Goal: Information Seeking & Learning: Learn about a topic

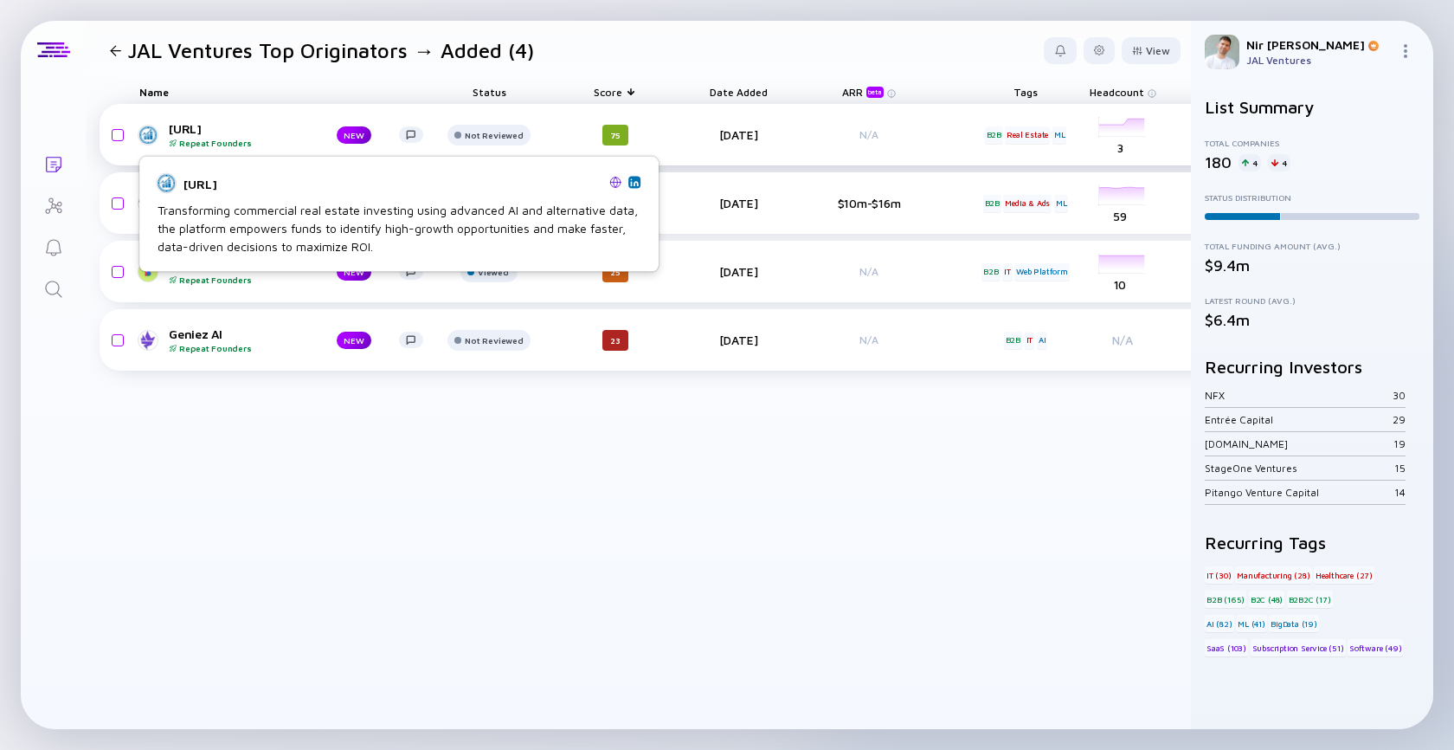
click at [158, 123] on link "LiZo.ai Repeat Founders NEW" at bounding box center [288, 134] width 298 height 27
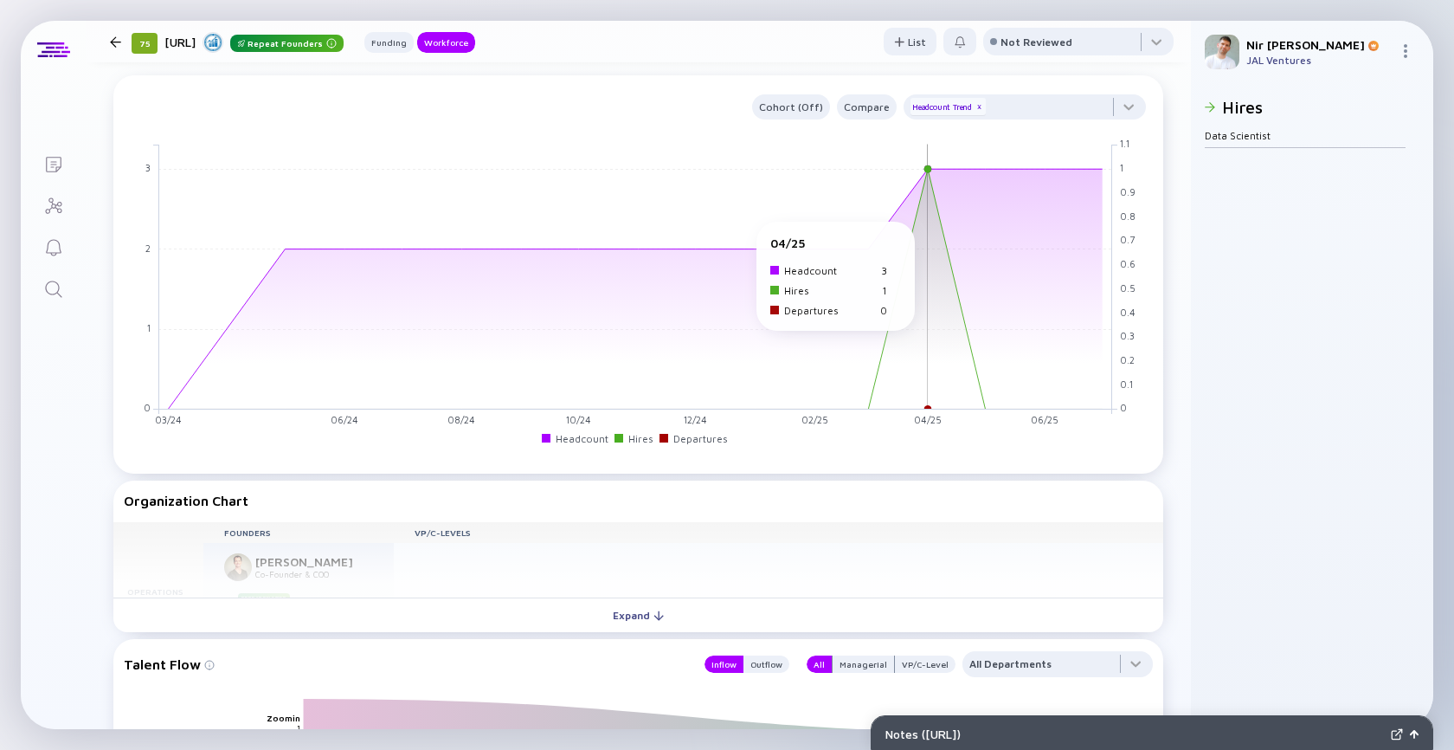
scroll to position [979, 0]
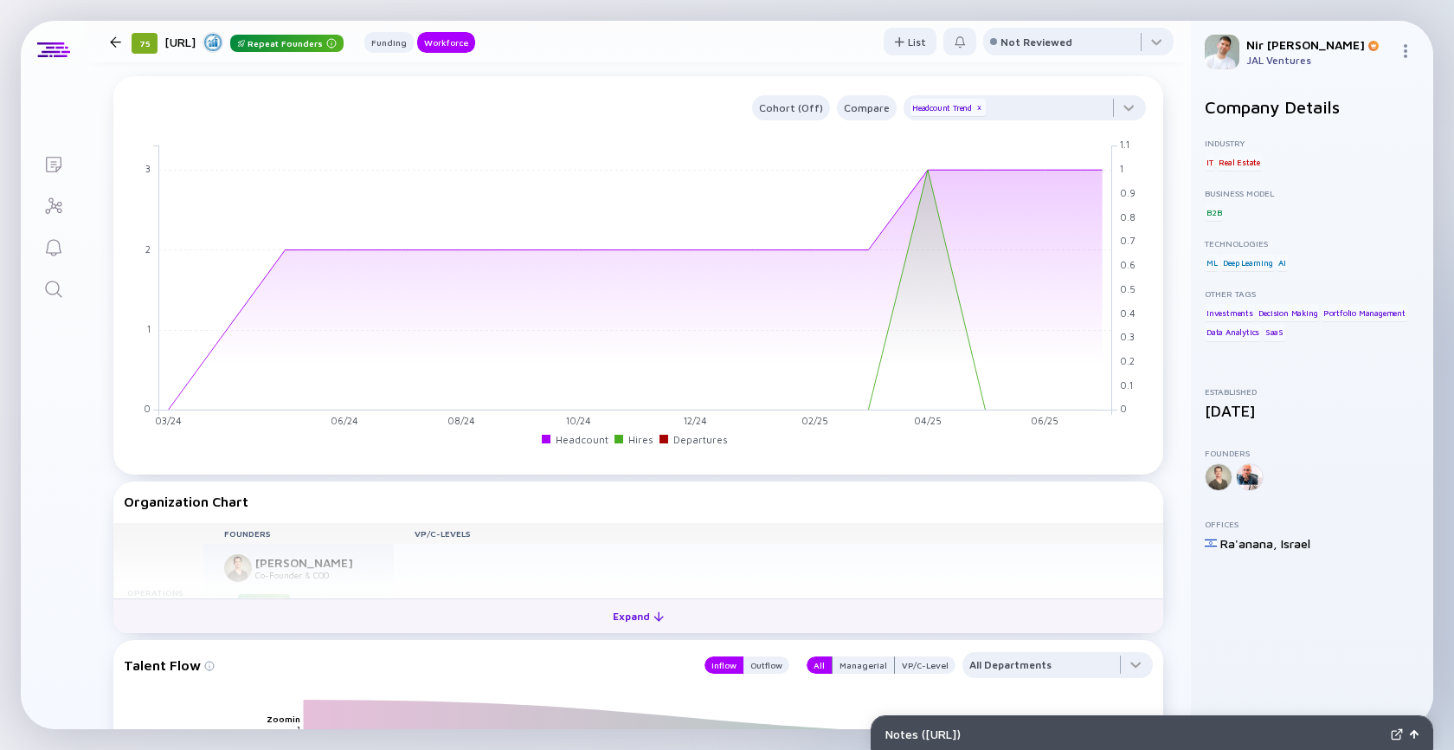
click at [618, 609] on div "Expand" at bounding box center [638, 615] width 72 height 27
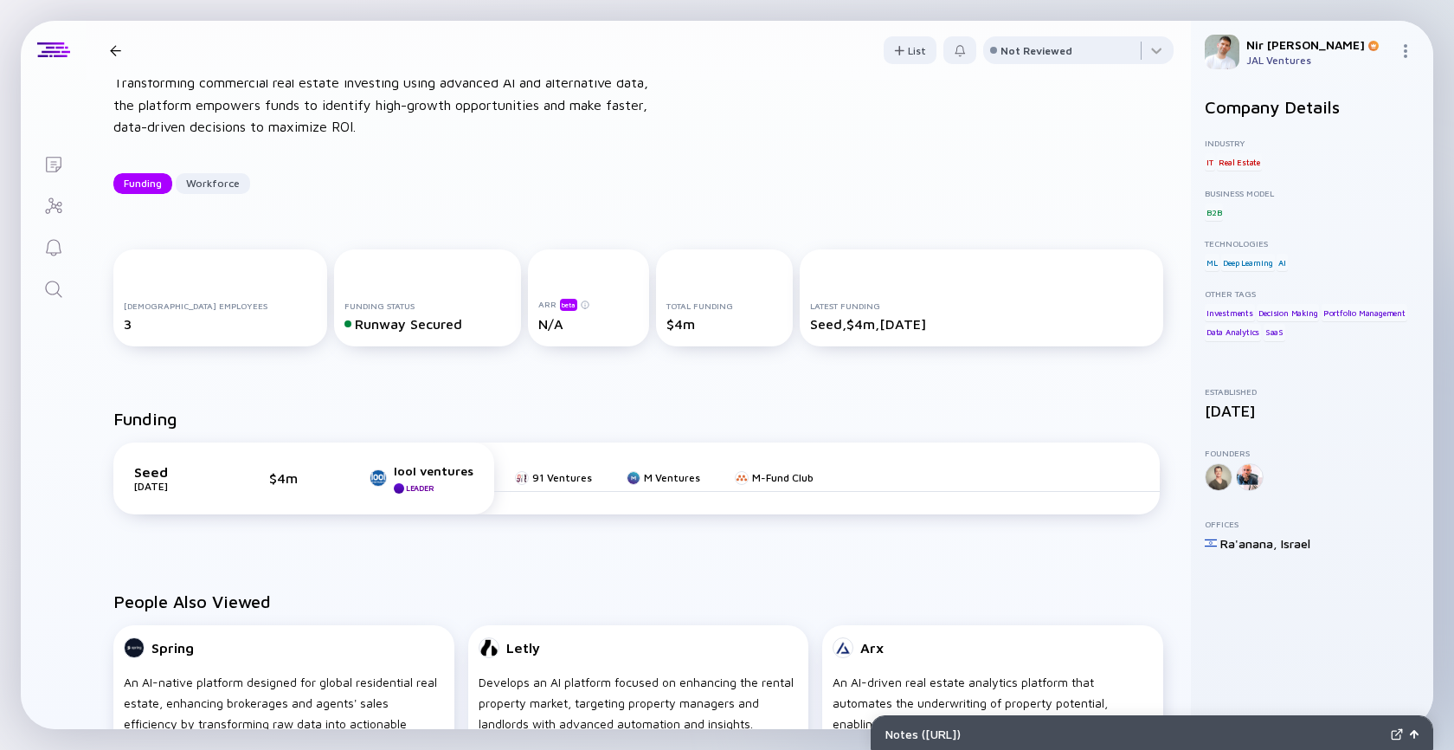
scroll to position [0, 0]
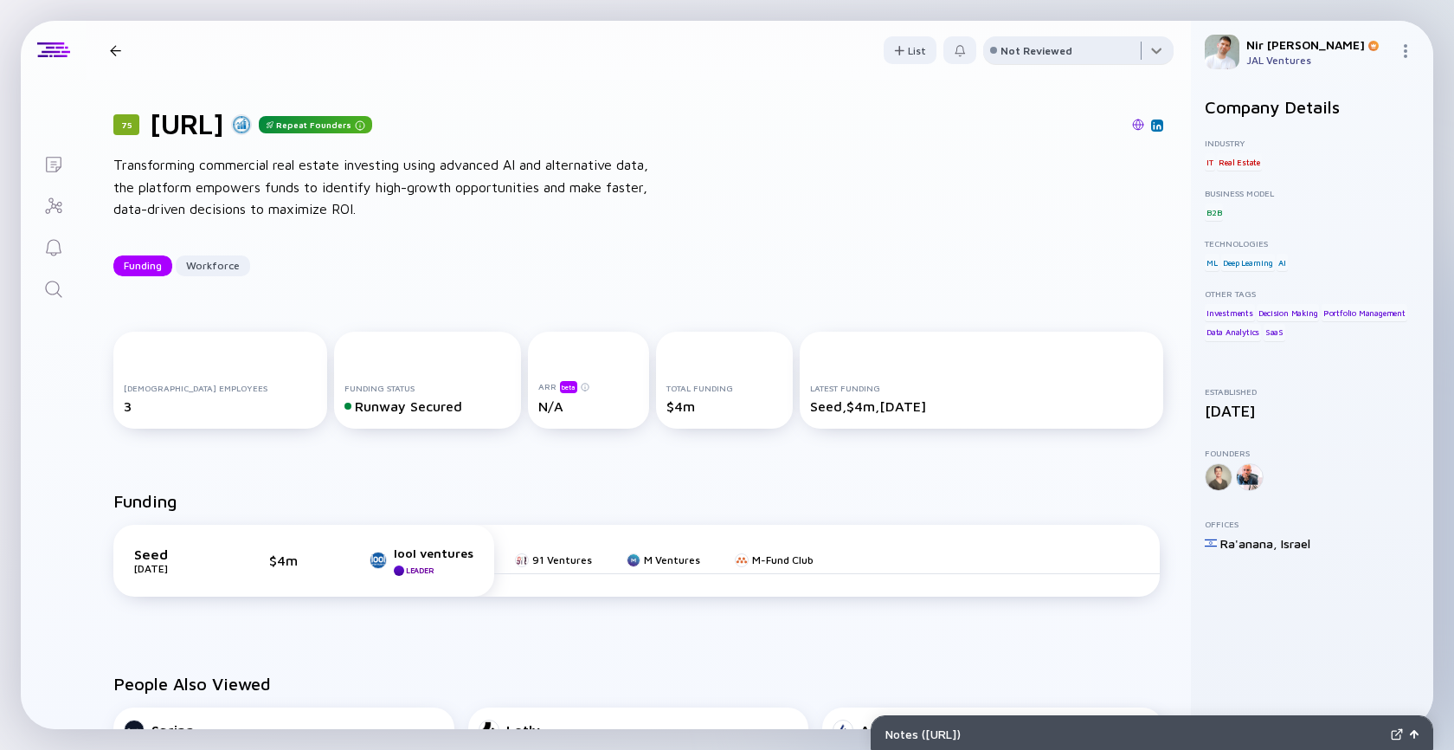
click at [1061, 60] on div at bounding box center [1078, 53] width 190 height 35
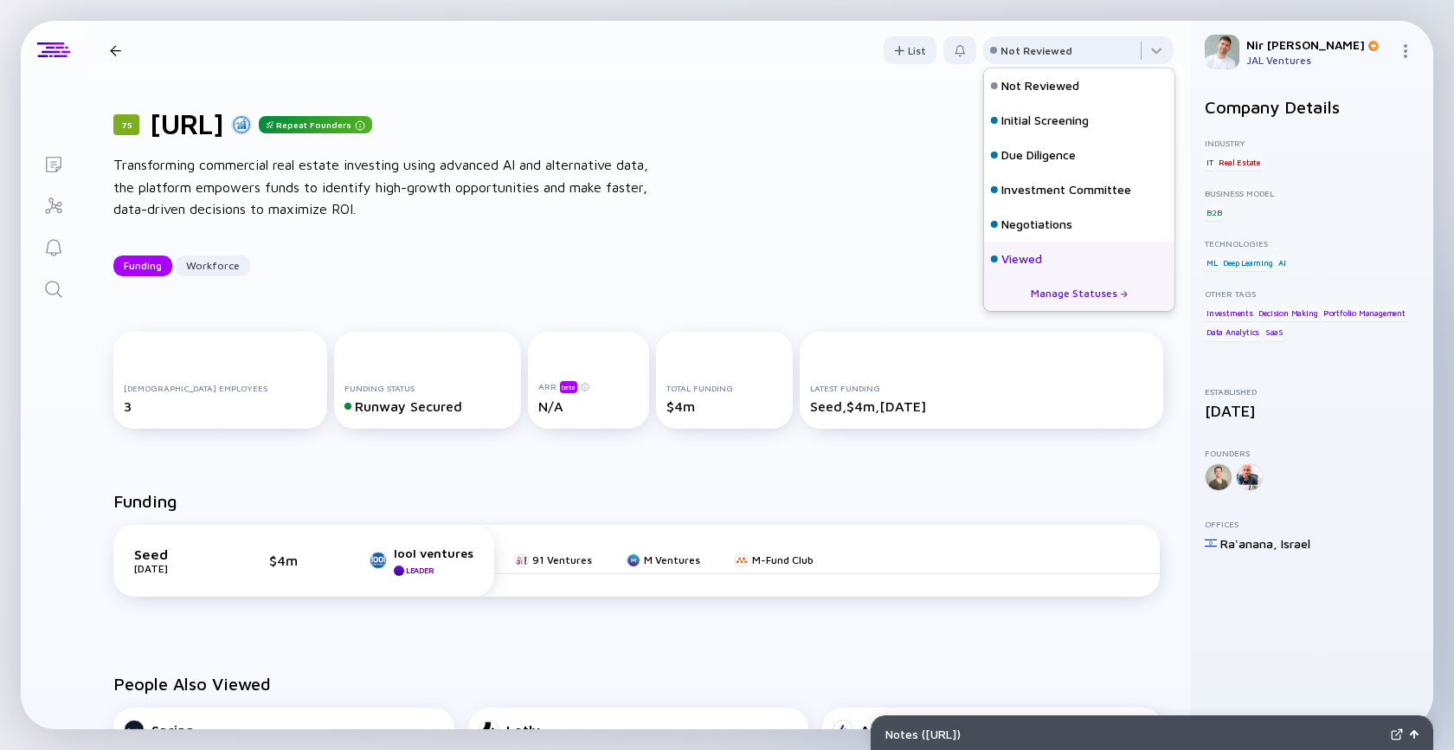
click at [1052, 261] on div "Viewed" at bounding box center [1079, 258] width 190 height 35
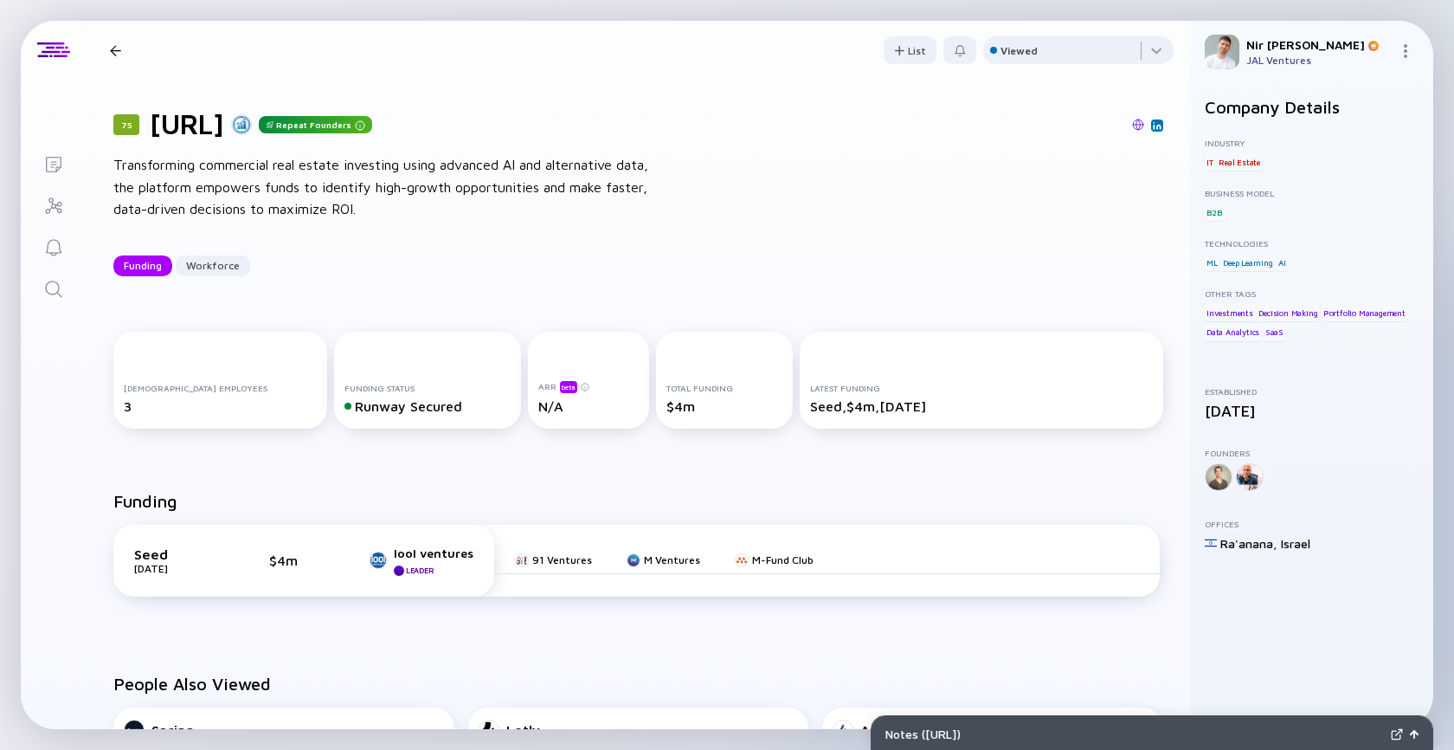
click at [111, 48] on div at bounding box center [115, 50] width 11 height 11
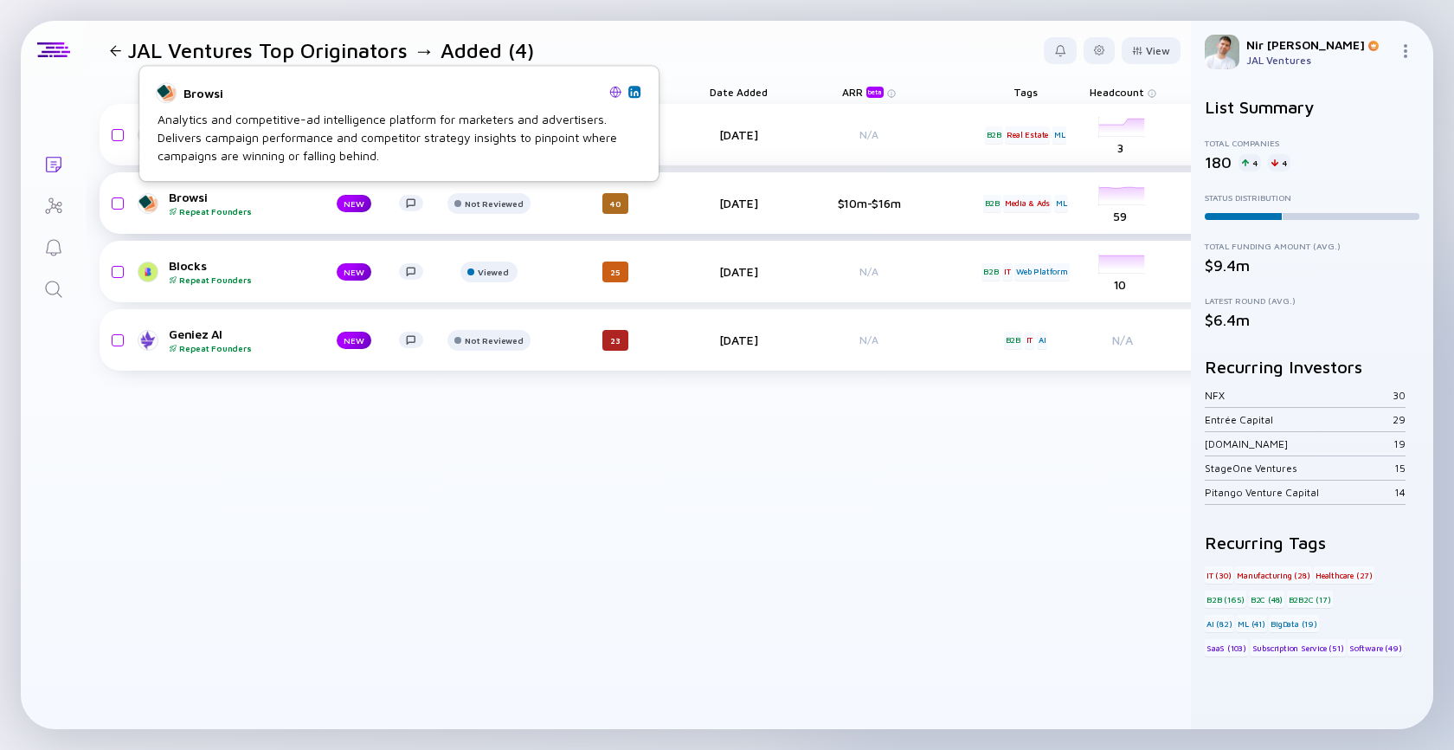
click at [168, 197] on link "Browsi Repeat Founders NEW" at bounding box center [288, 203] width 298 height 27
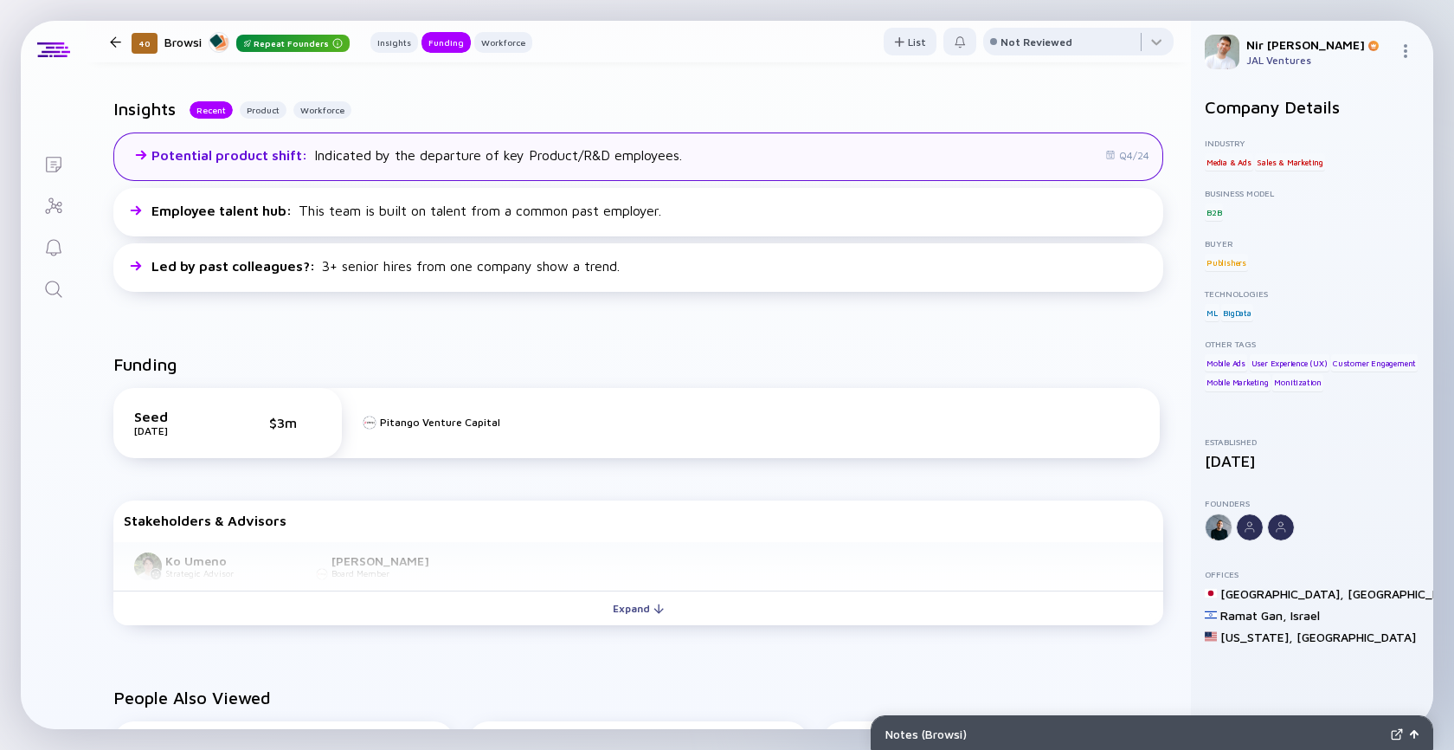
scroll to position [421, 0]
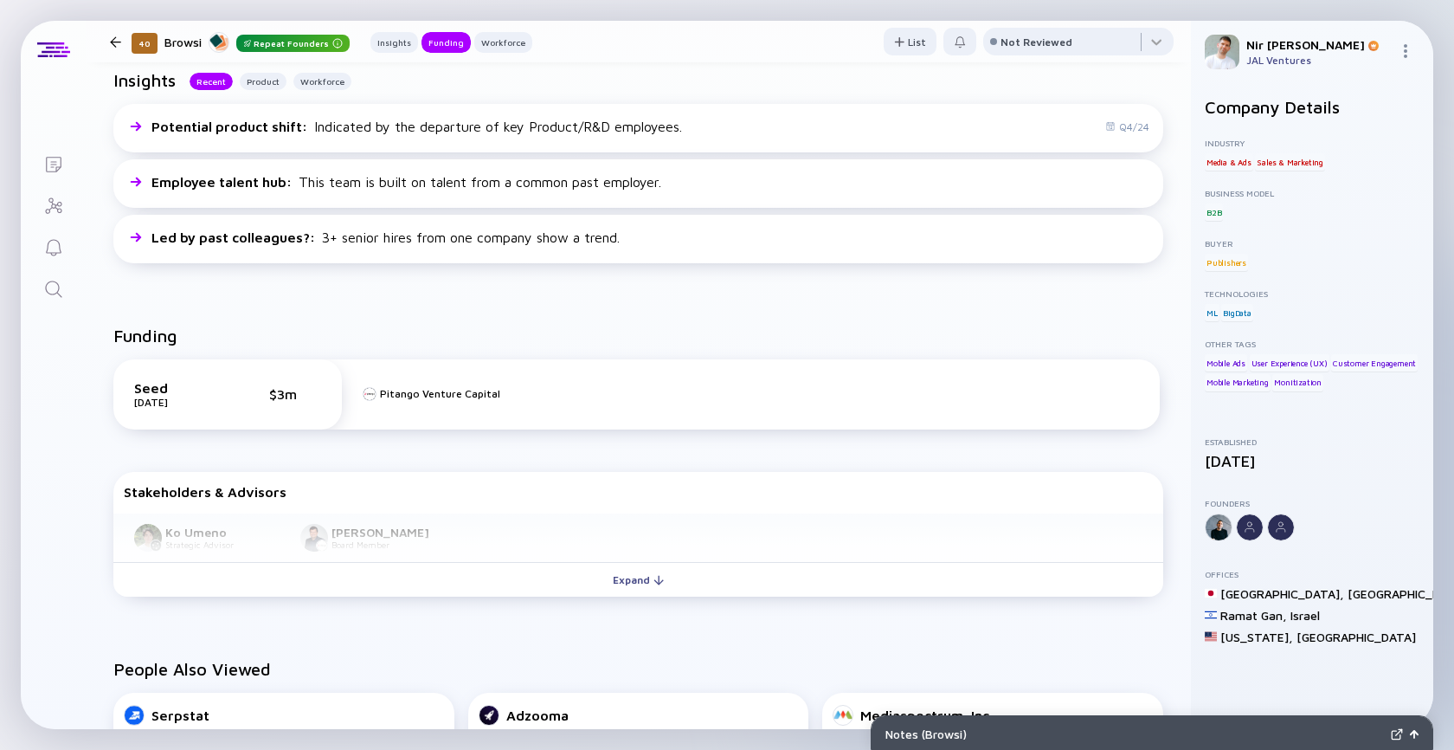
click at [524, 615] on div "Funding Seed Dec 2015 $3m Pitango Venture Capital Stakeholders & Advisors Ko Um…" at bounding box center [638, 464] width 1105 height 333
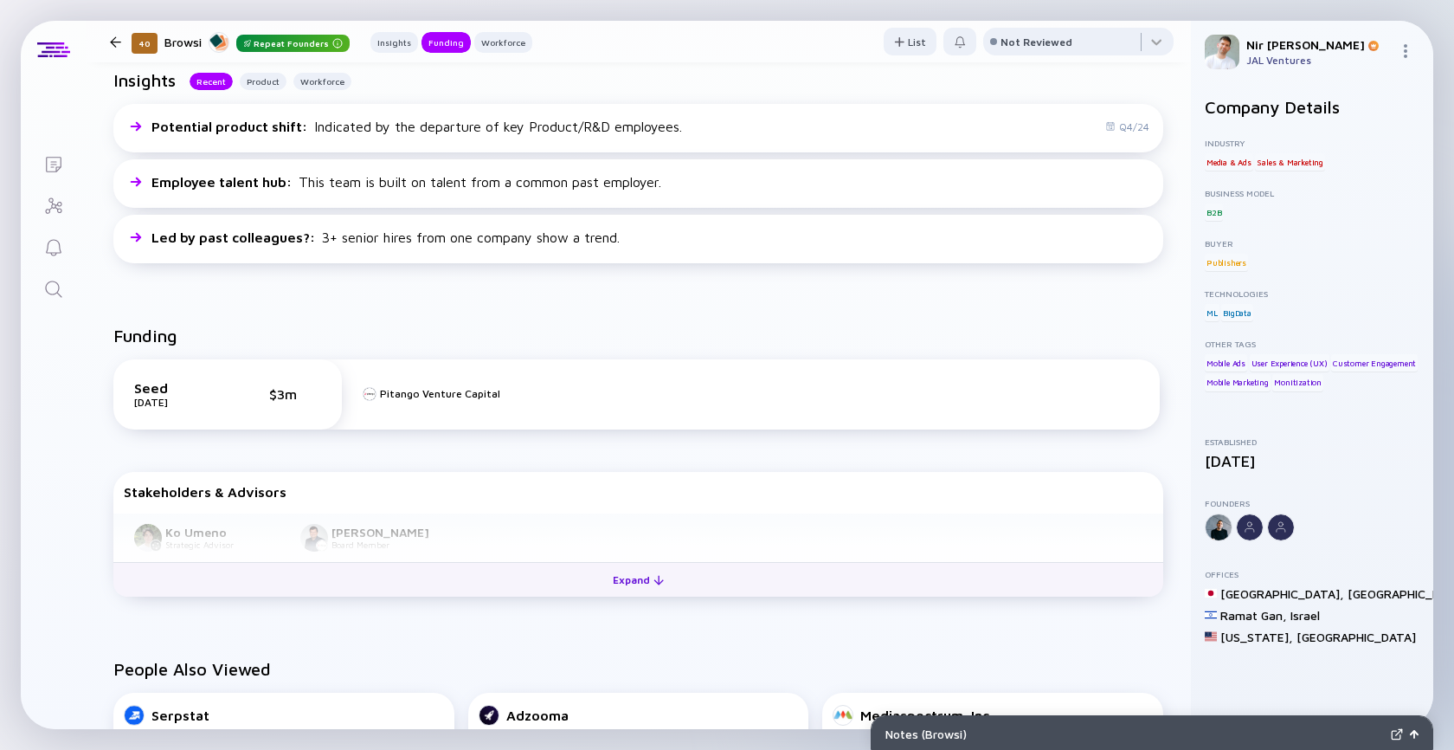
click at [522, 584] on button "Expand" at bounding box center [638, 579] width 1050 height 35
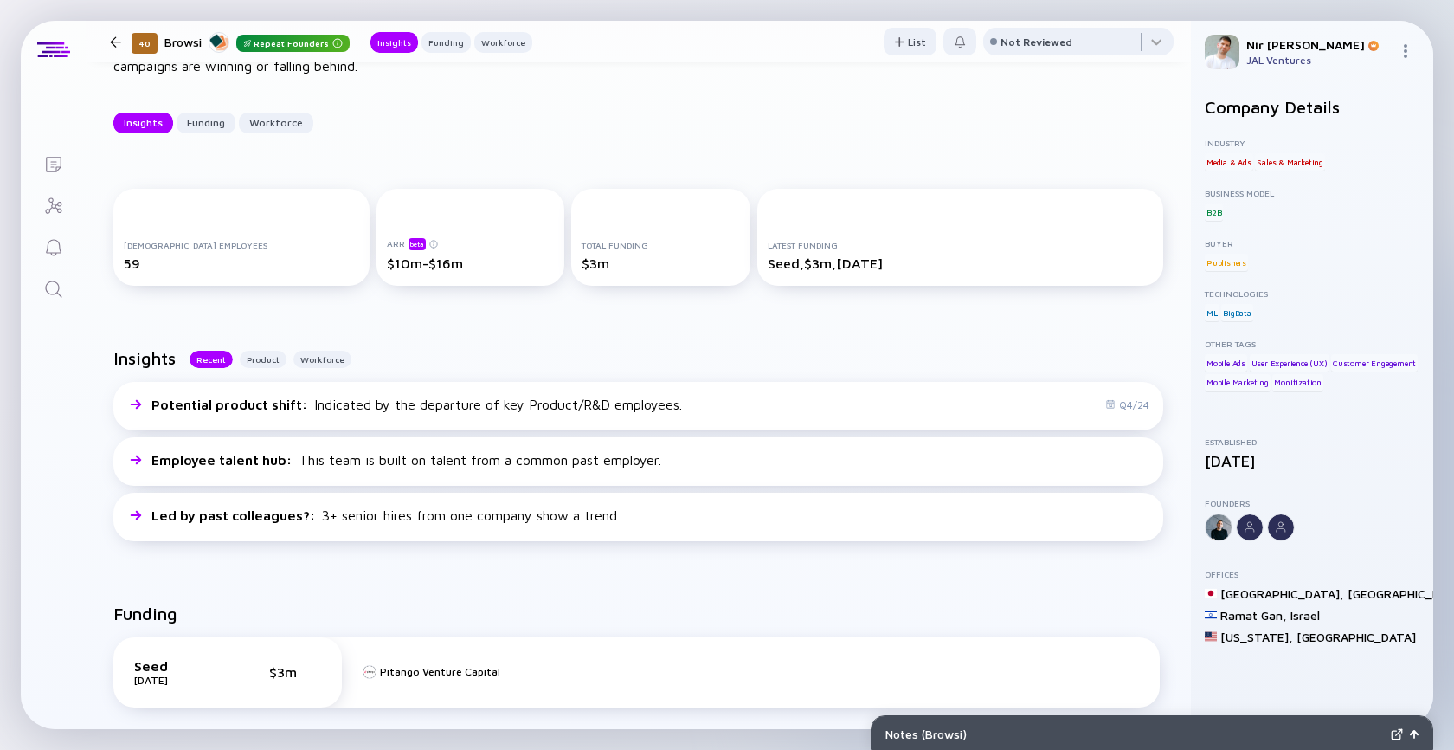
scroll to position [0, 0]
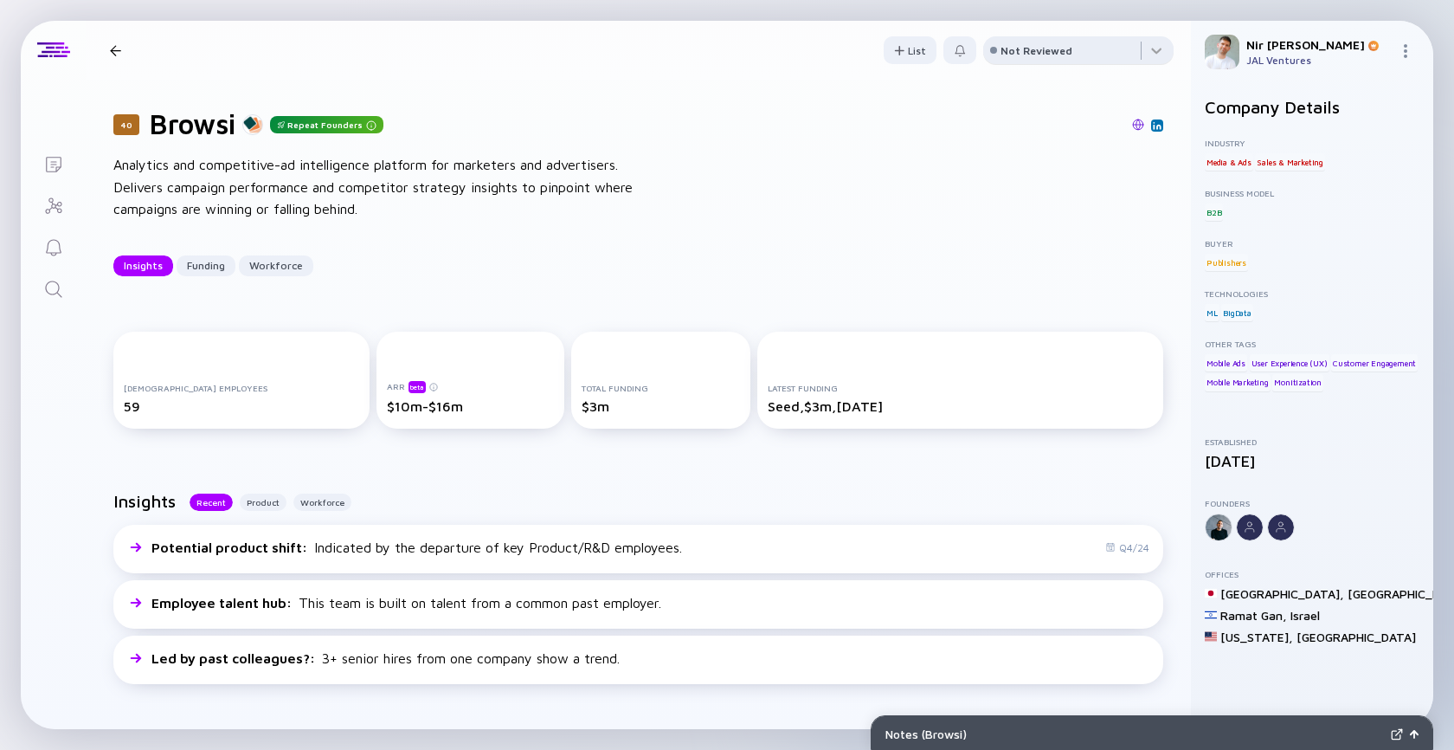
click at [1003, 47] on div "Not Reviewed" at bounding box center [1037, 50] width 72 height 13
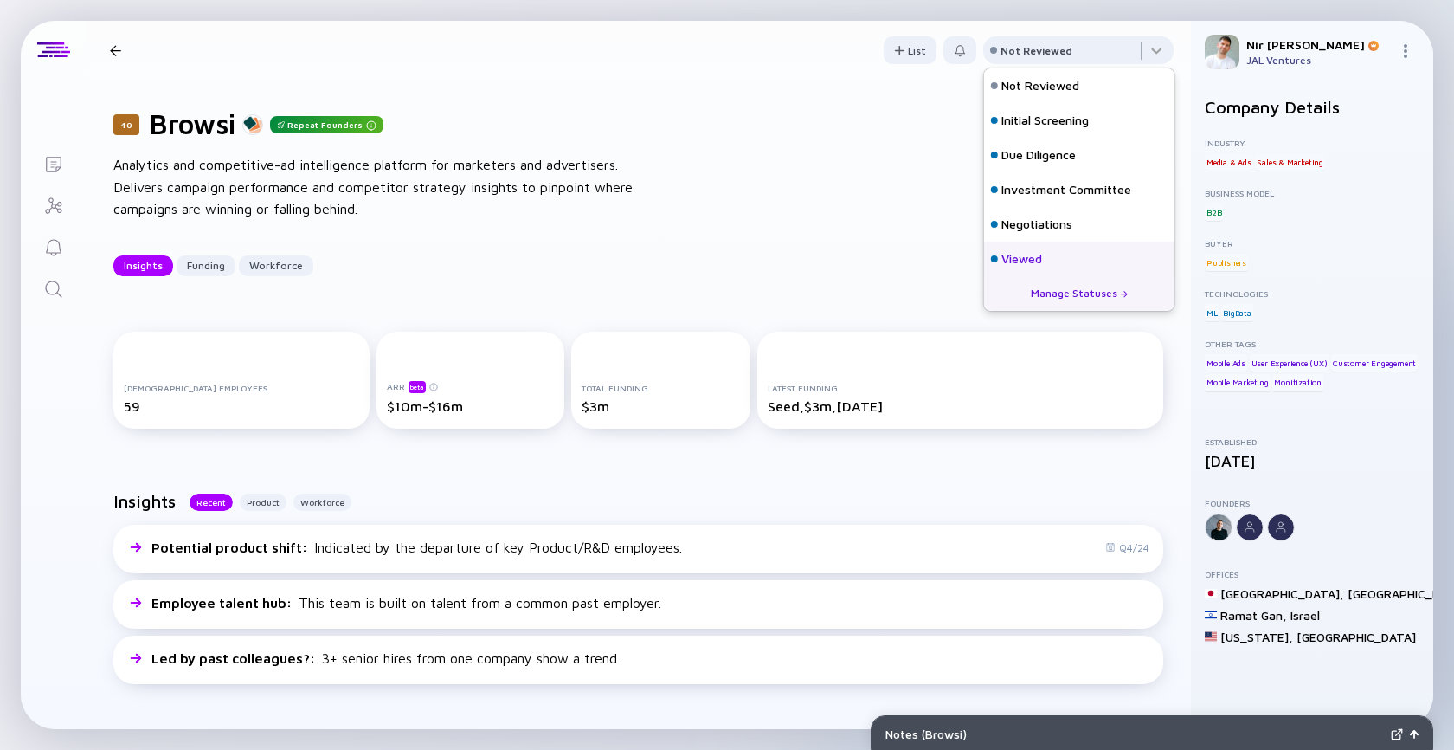
click at [1039, 268] on div "Viewed" at bounding box center [1079, 258] width 190 height 35
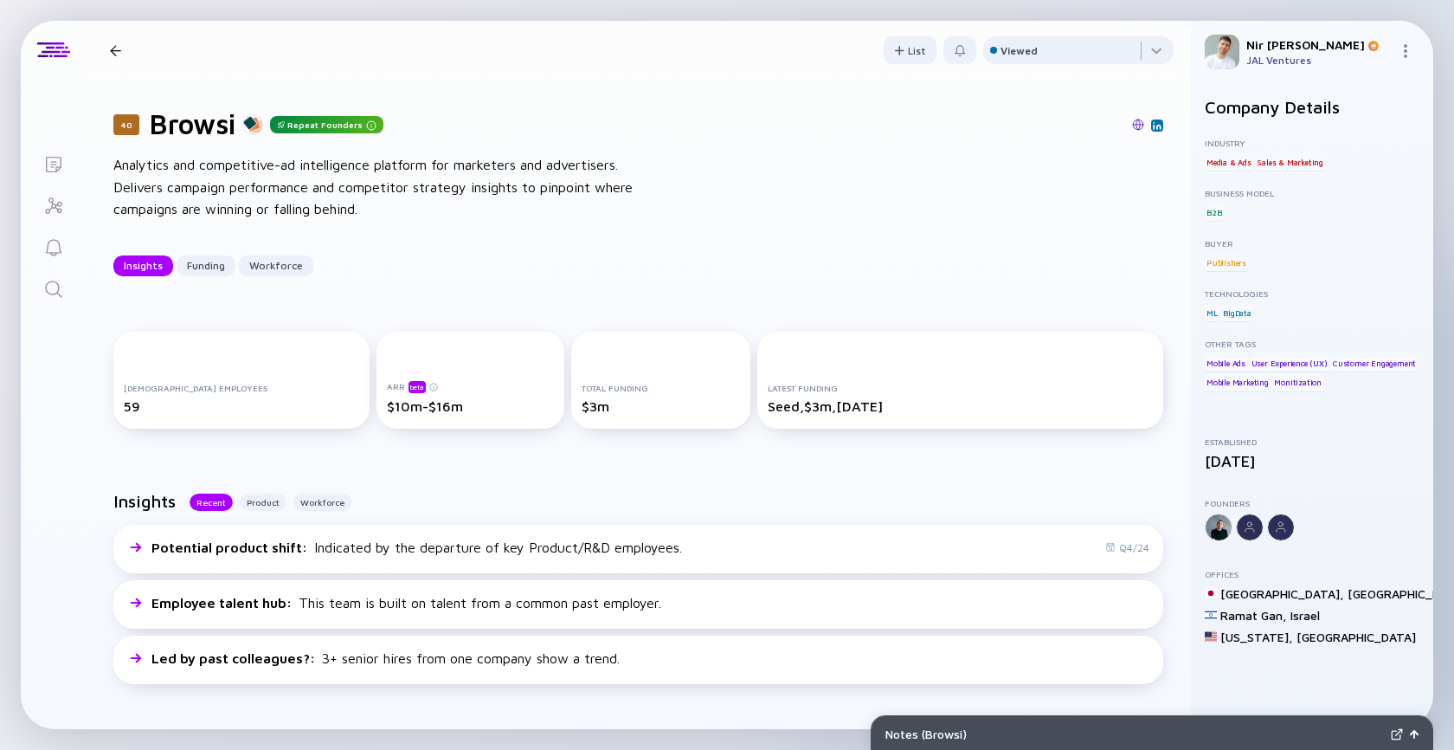
click at [122, 58] on div "40 Browsi Repeat Founders Insights Funding Workforce" at bounding box center [317, 50] width 429 height 23
click at [113, 47] on div at bounding box center [115, 50] width 11 height 11
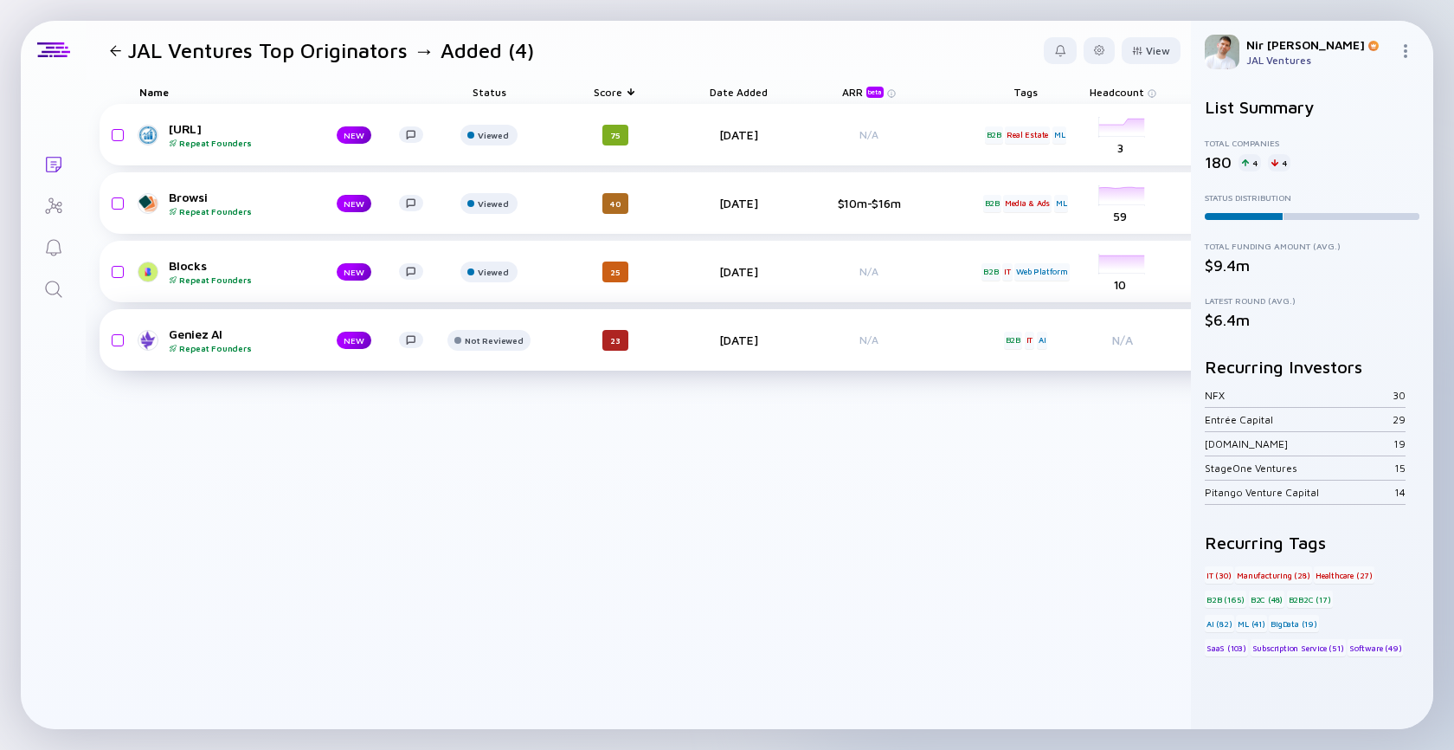
click at [211, 343] on div "Repeat Founders" at bounding box center [239, 348] width 140 height 10
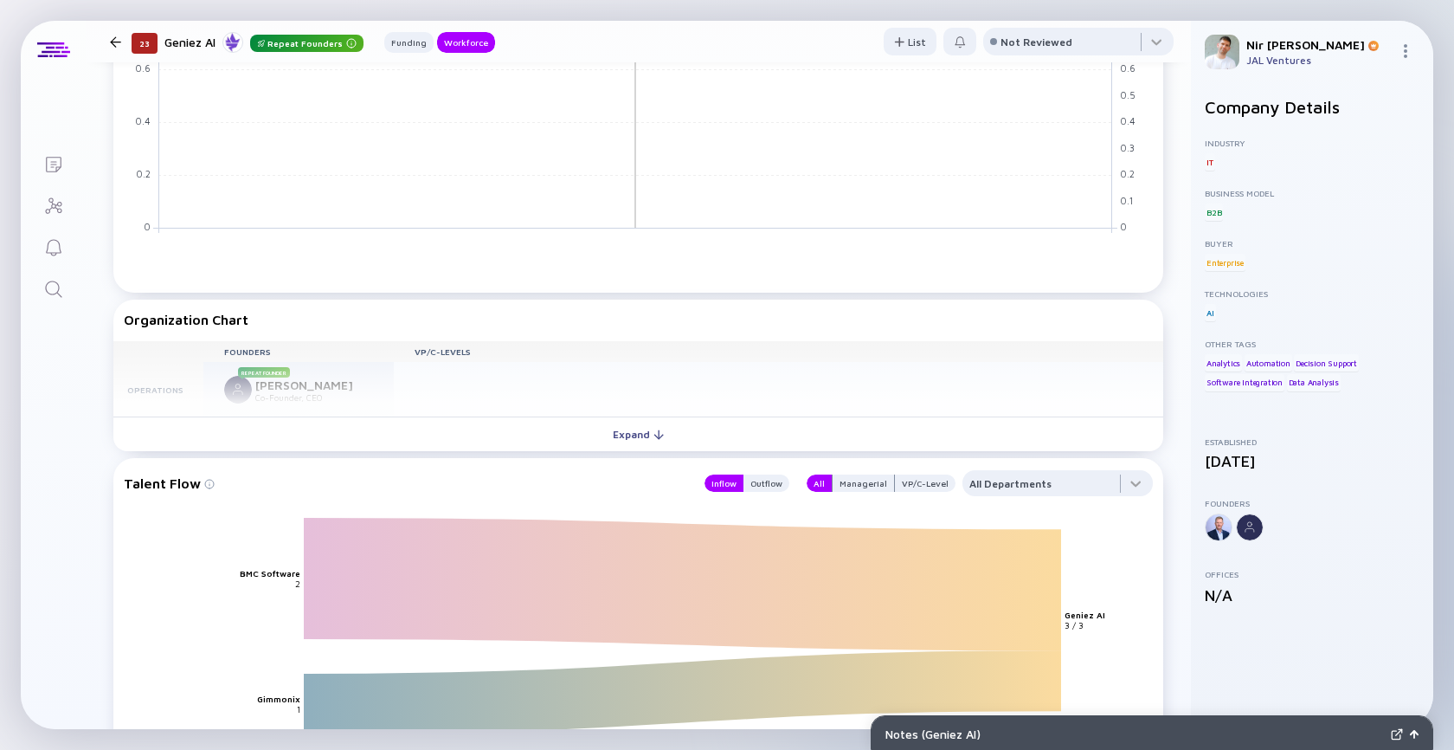
scroll to position [1253, 0]
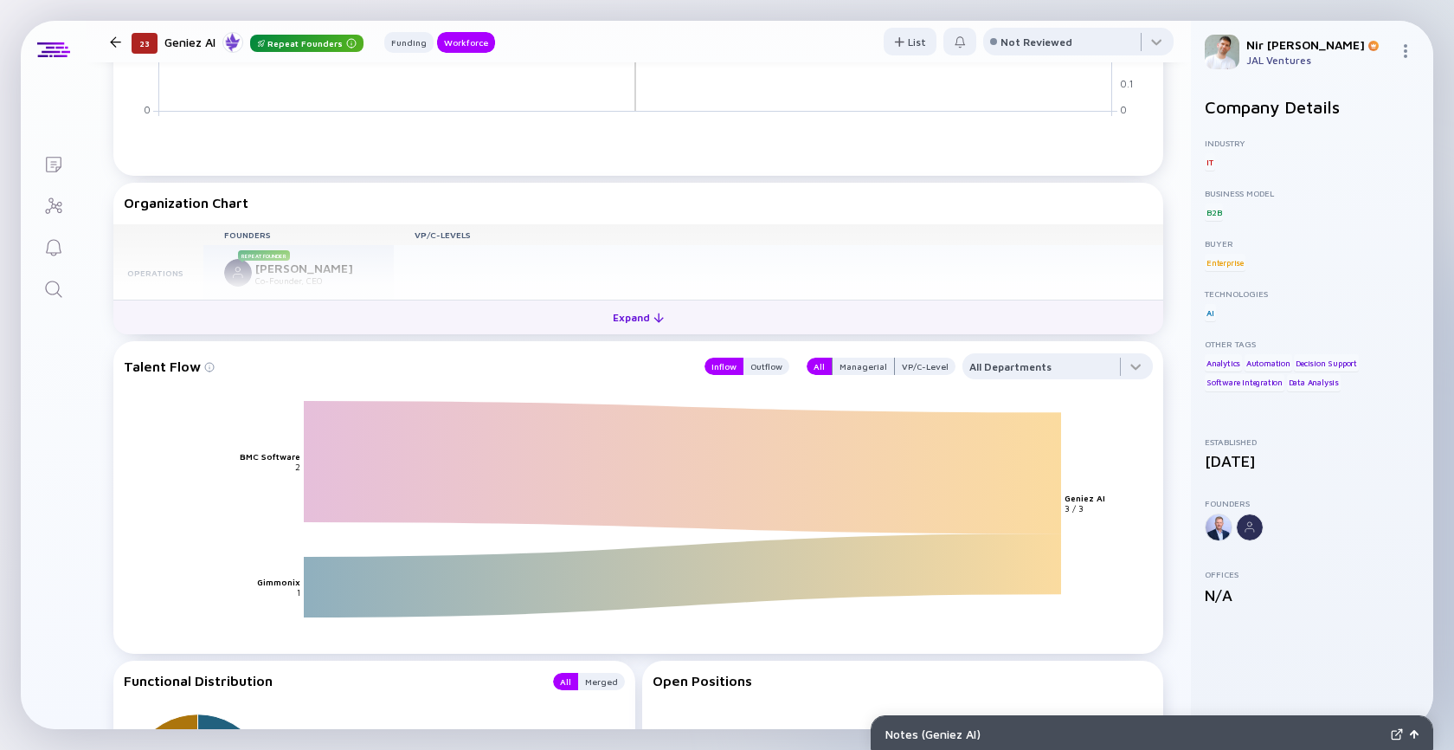
click at [540, 334] on button "Expand" at bounding box center [638, 316] width 1050 height 35
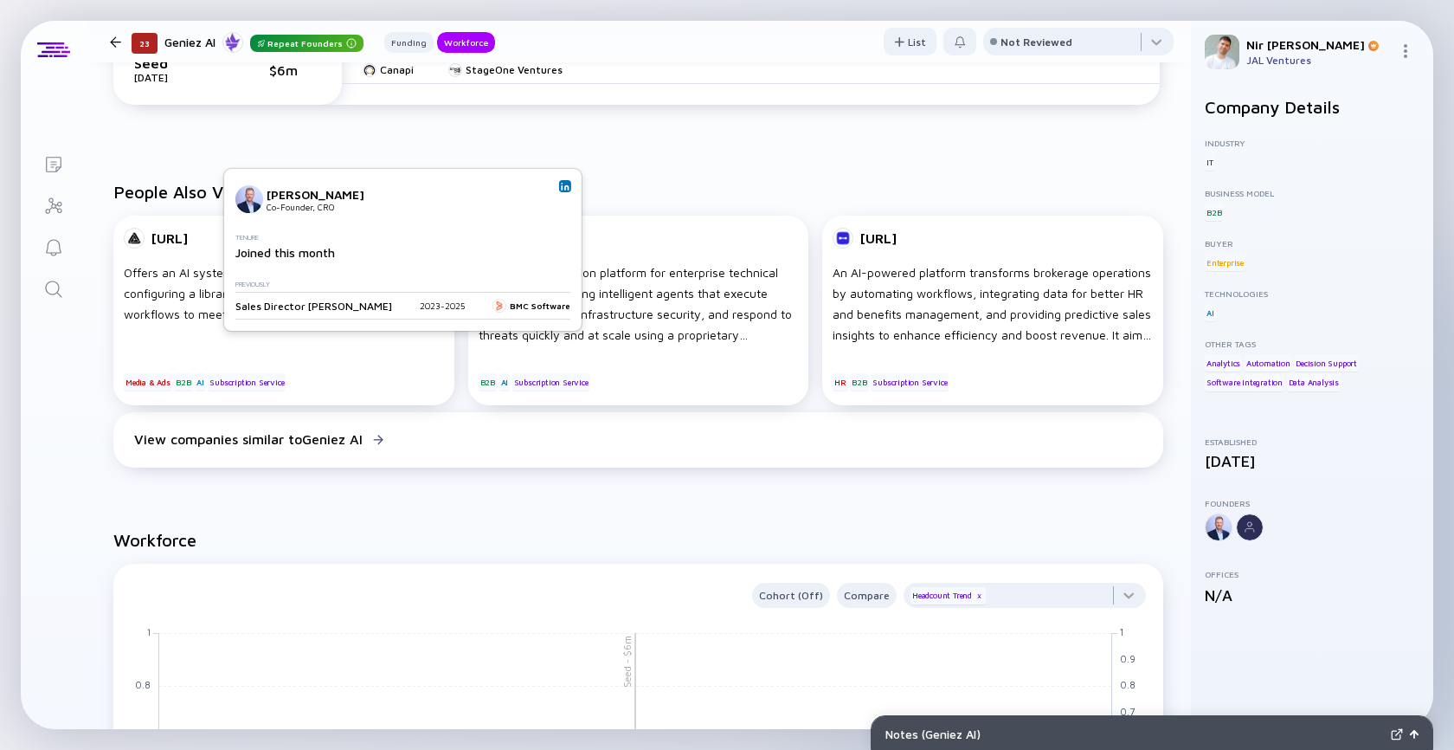
scroll to position [0, 0]
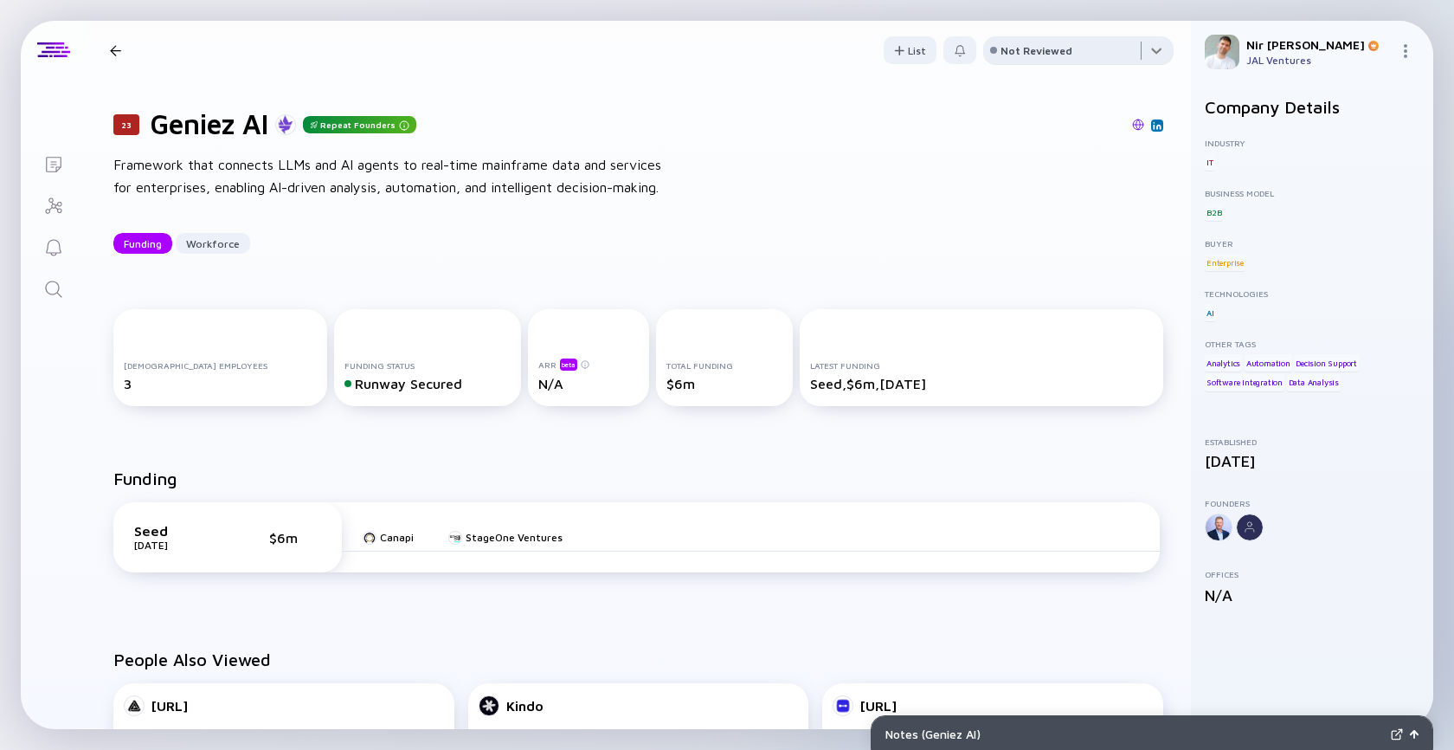
click at [1029, 56] on div at bounding box center [1078, 53] width 190 height 35
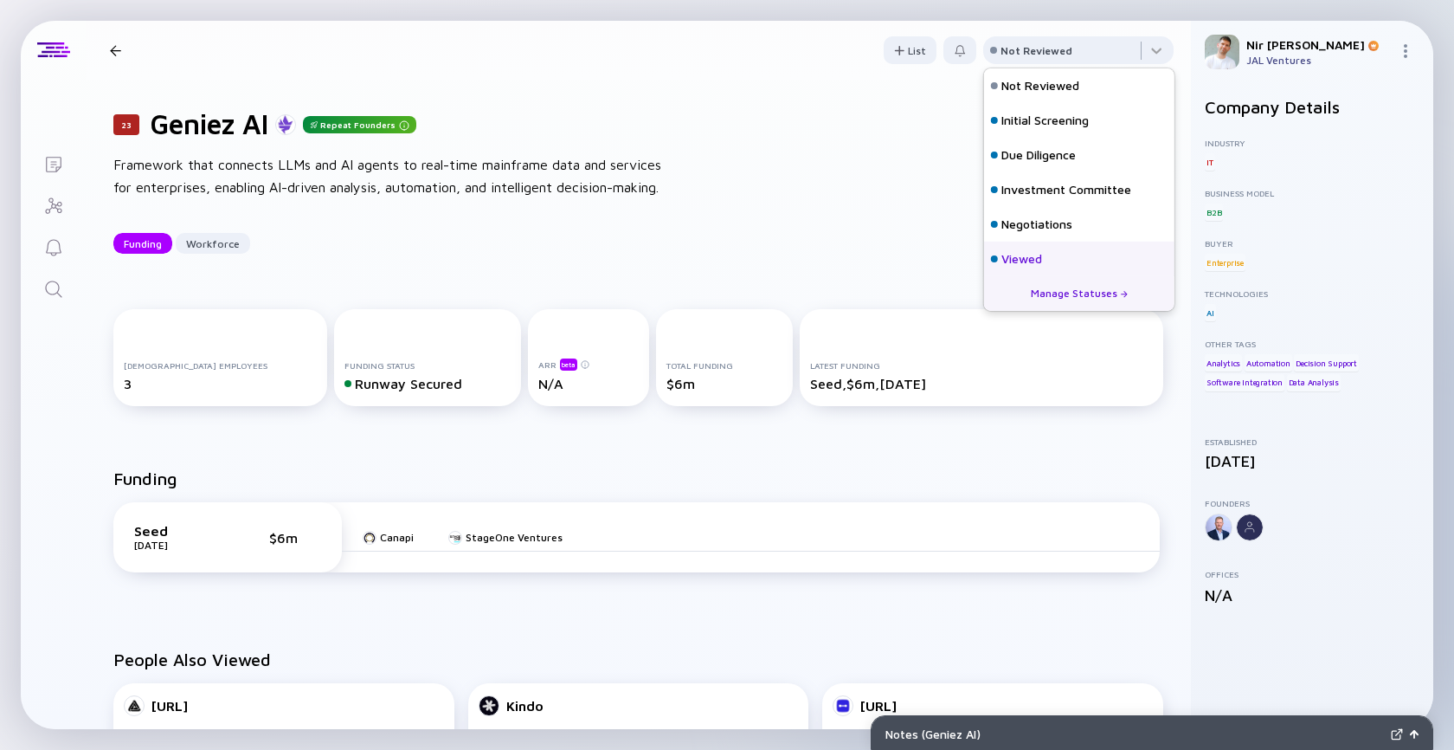
click at [1012, 254] on div "Viewed" at bounding box center [1021, 258] width 41 height 17
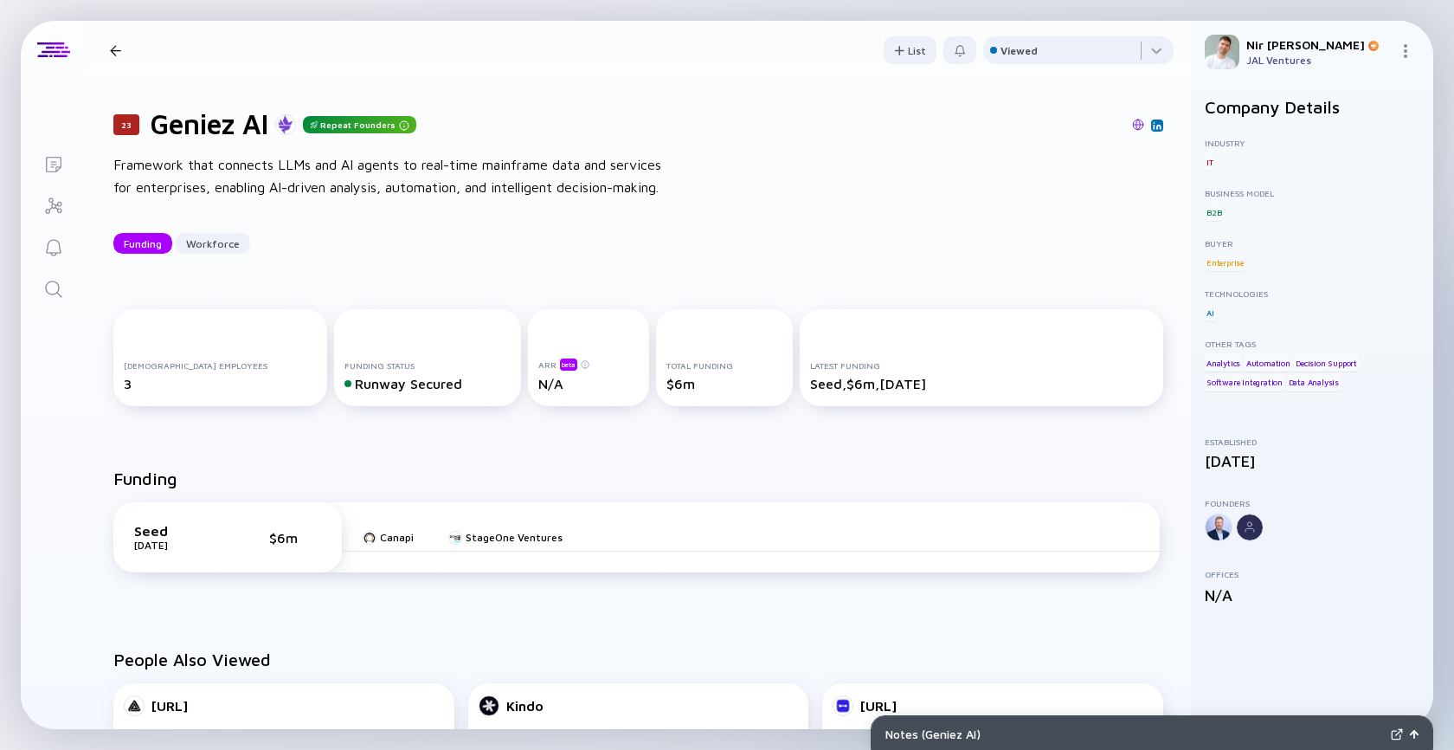
click at [123, 52] on div at bounding box center [115, 50] width 25 height 11
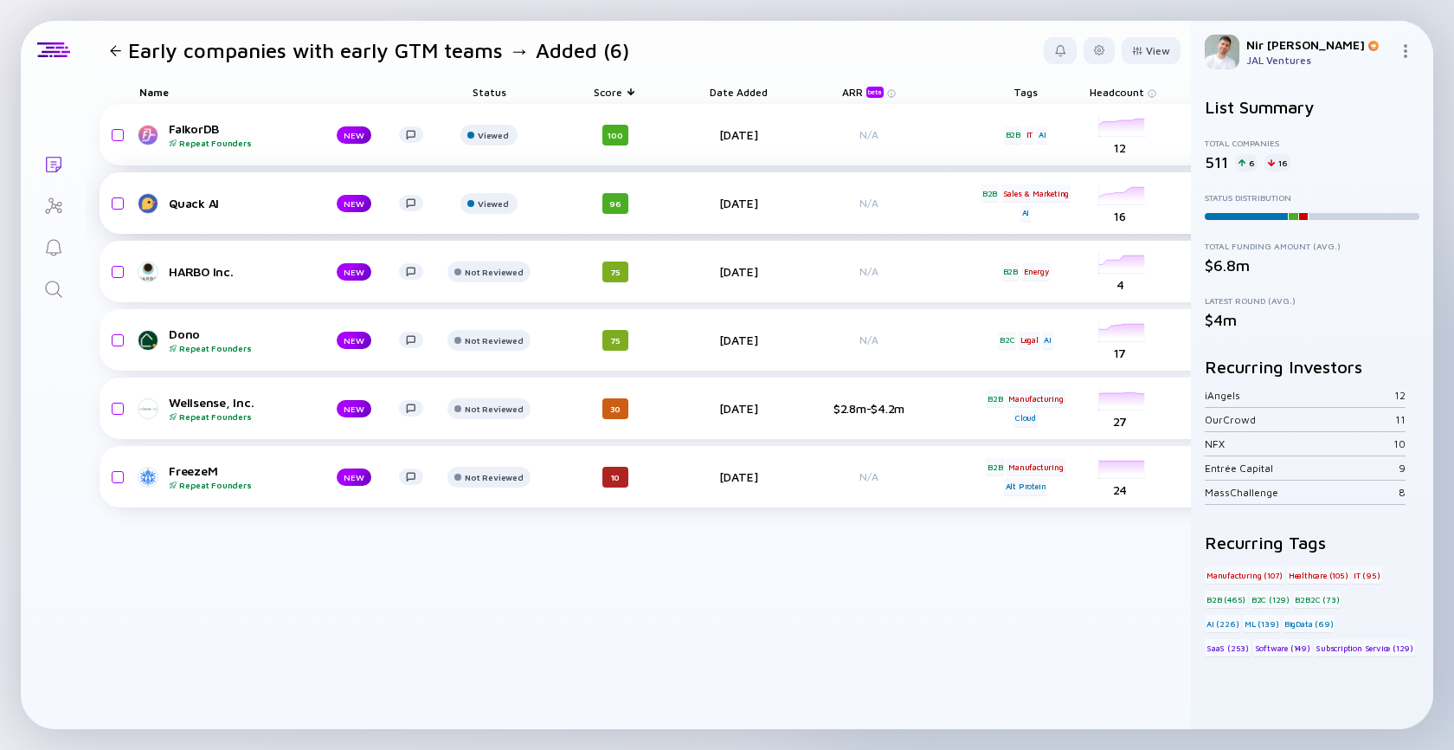
click at [202, 199] on div "Quack AI" at bounding box center [239, 203] width 140 height 15
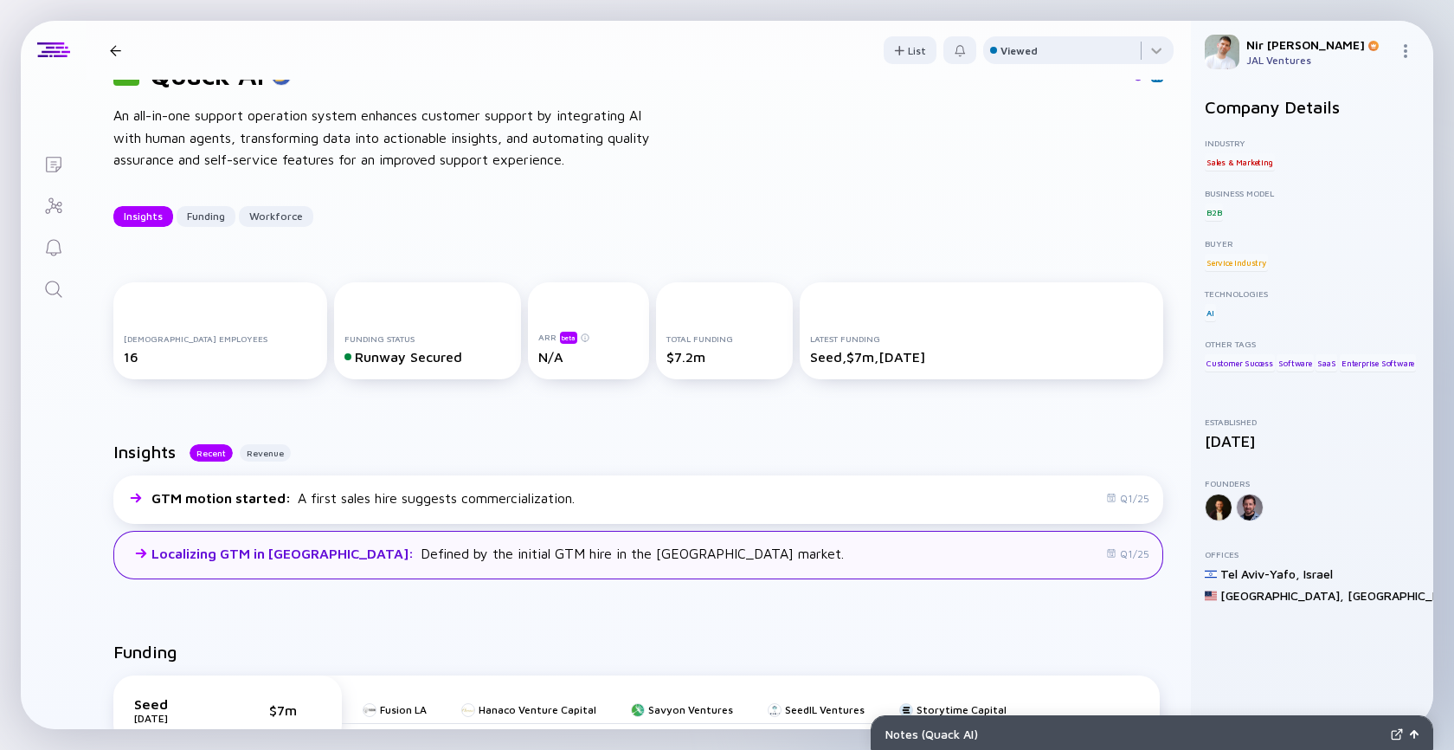
scroll to position [55, 0]
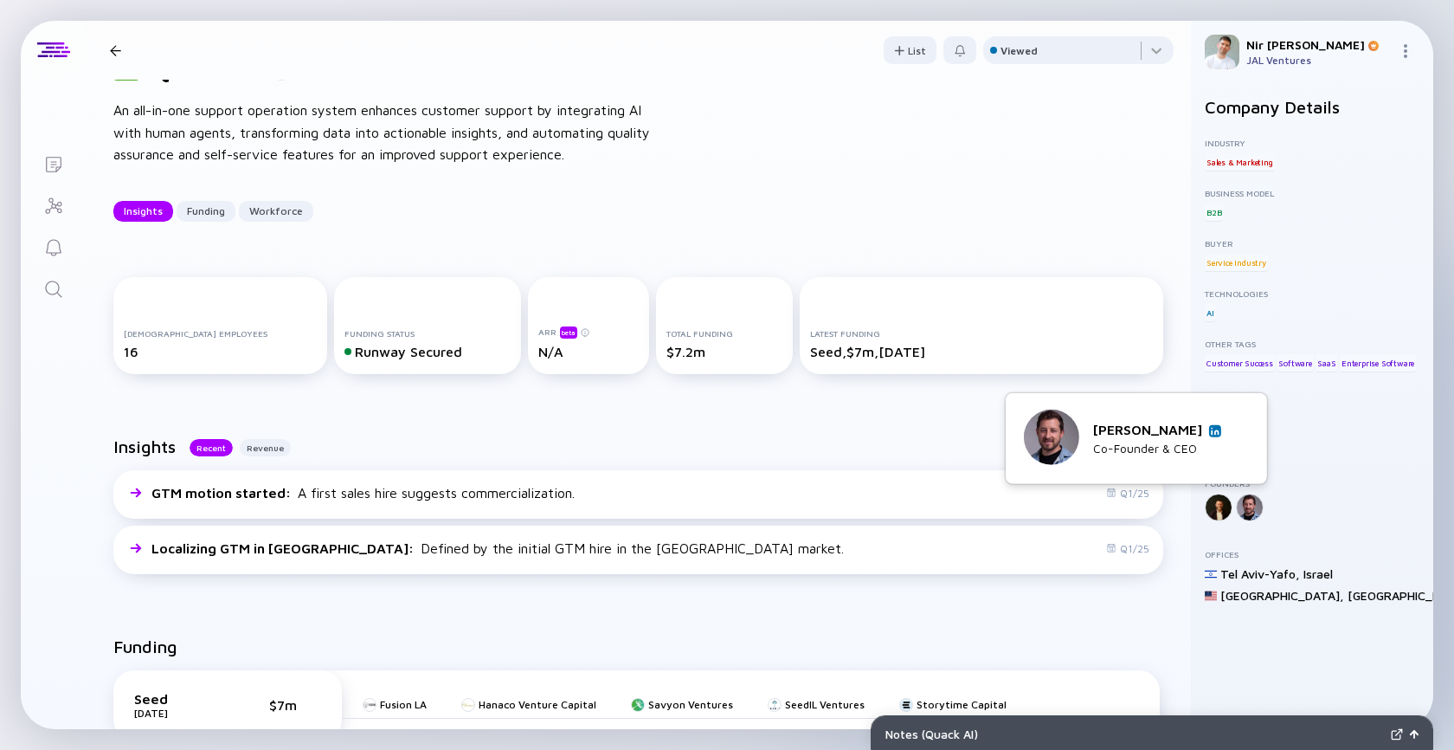
click at [1214, 431] on img at bounding box center [1215, 430] width 9 height 9
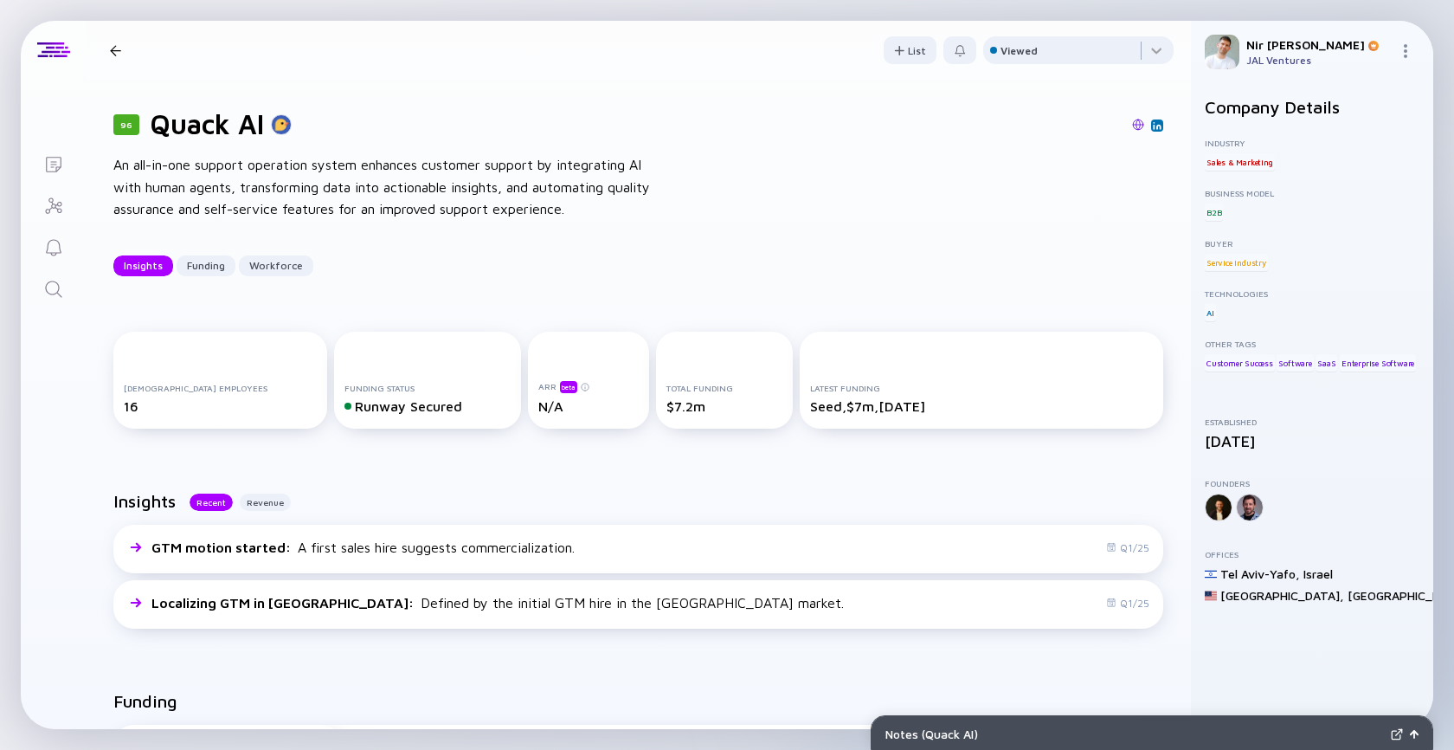
click at [101, 57] on header "96 Quack AI Insights Funding Workforce List Viewed" at bounding box center [638, 50] width 1105 height 59
click at [108, 51] on div at bounding box center [115, 50] width 25 height 11
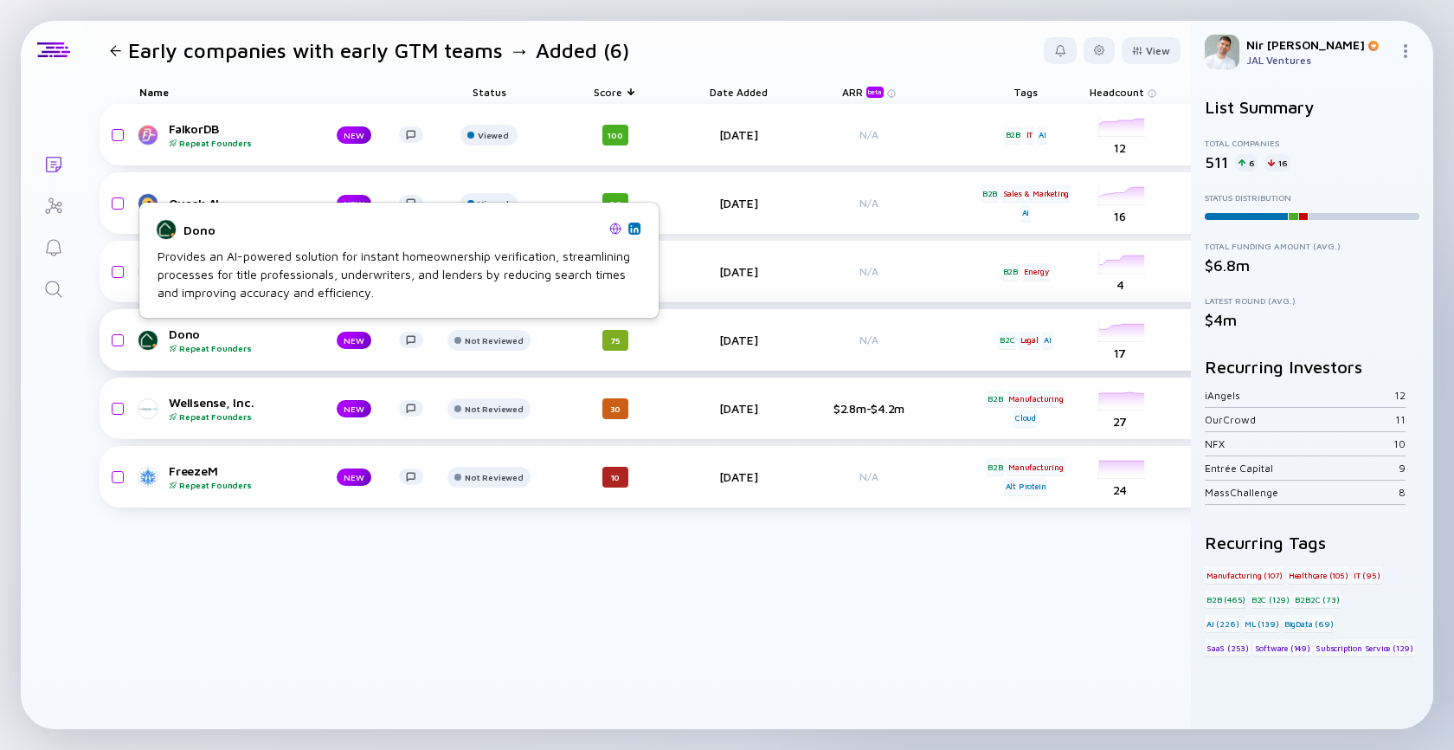
click at [180, 343] on div "Repeat Founders" at bounding box center [239, 348] width 140 height 10
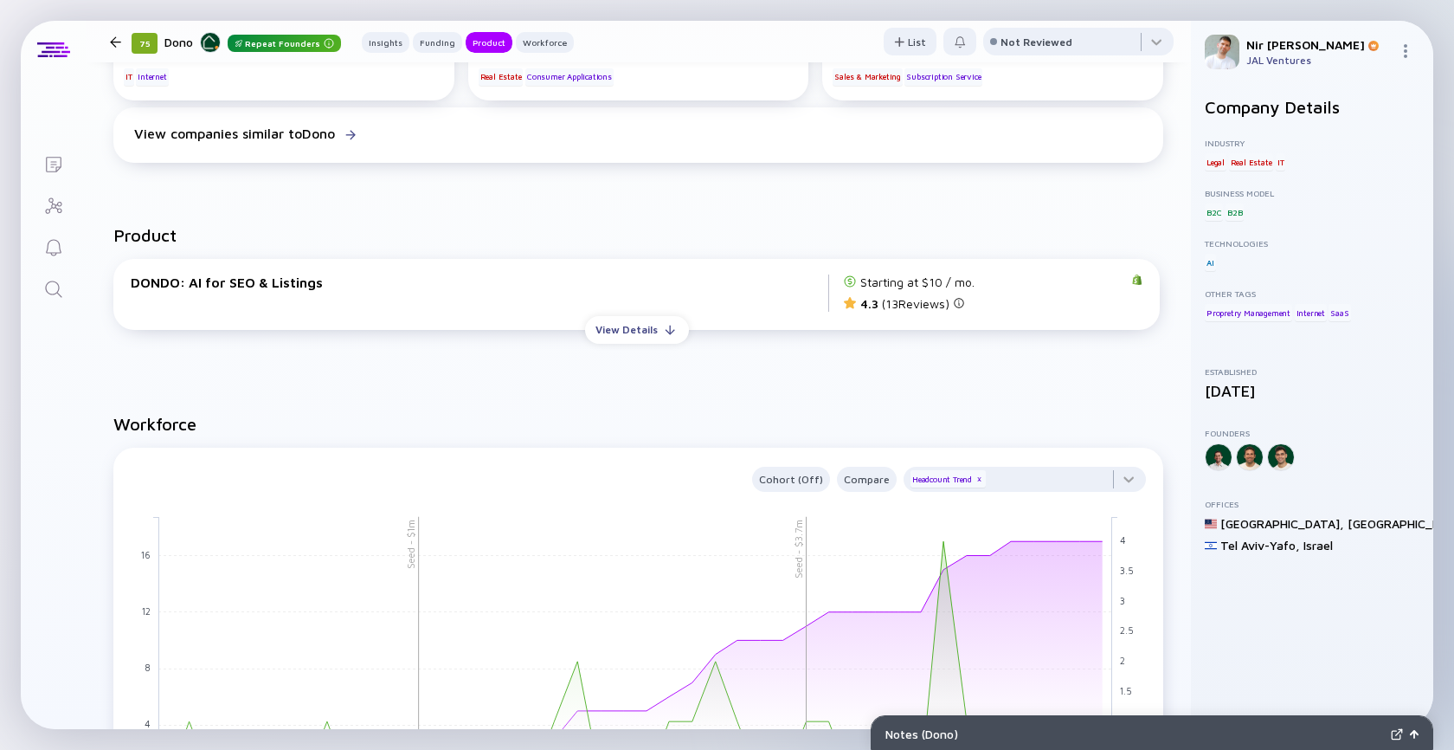
scroll to position [1367, 0]
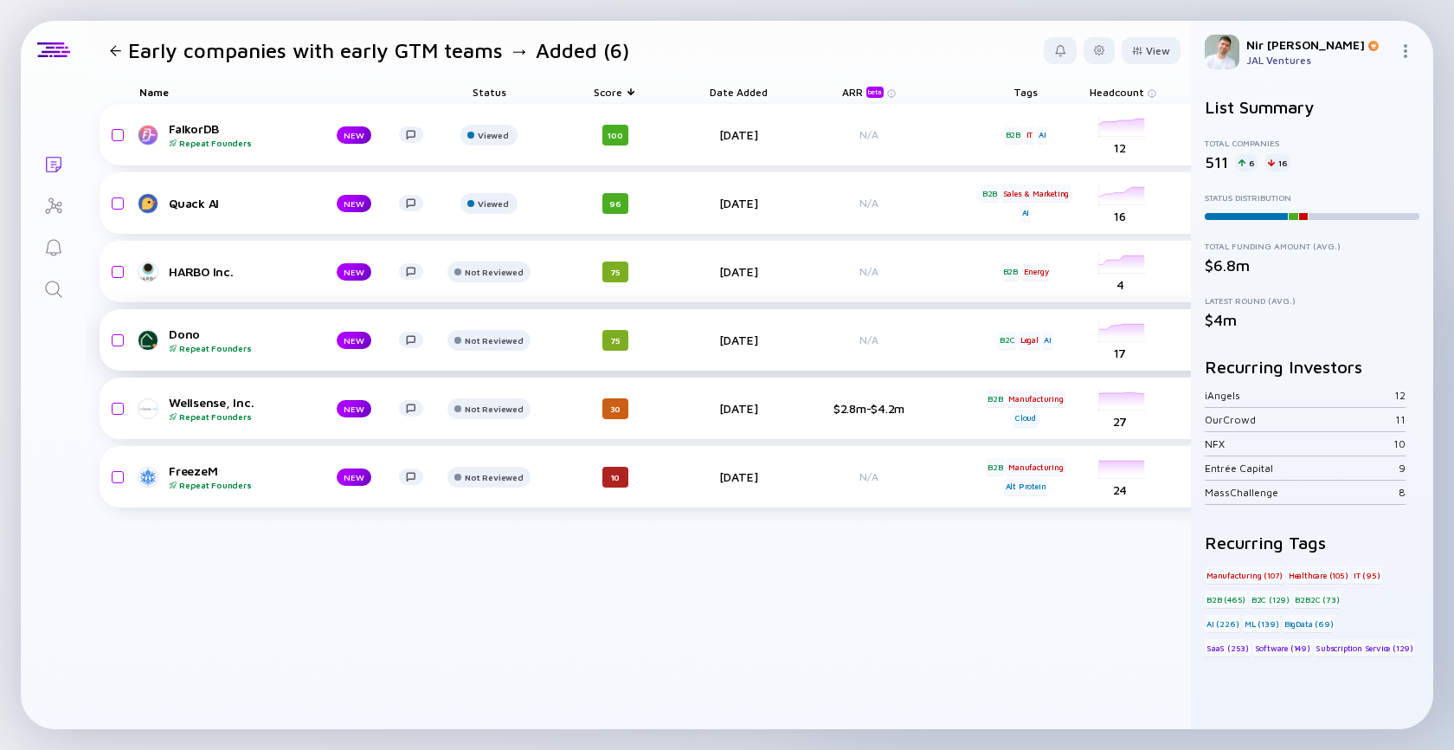
click at [485, 325] on div "Dono Repeat Founders NEW Not Reviewed 75 2 days ago N/A B2C Legal AI headcount-…" at bounding box center [897, 339] width 1594 height 61
click at [491, 343] on div "Not Reviewed" at bounding box center [494, 340] width 58 height 10
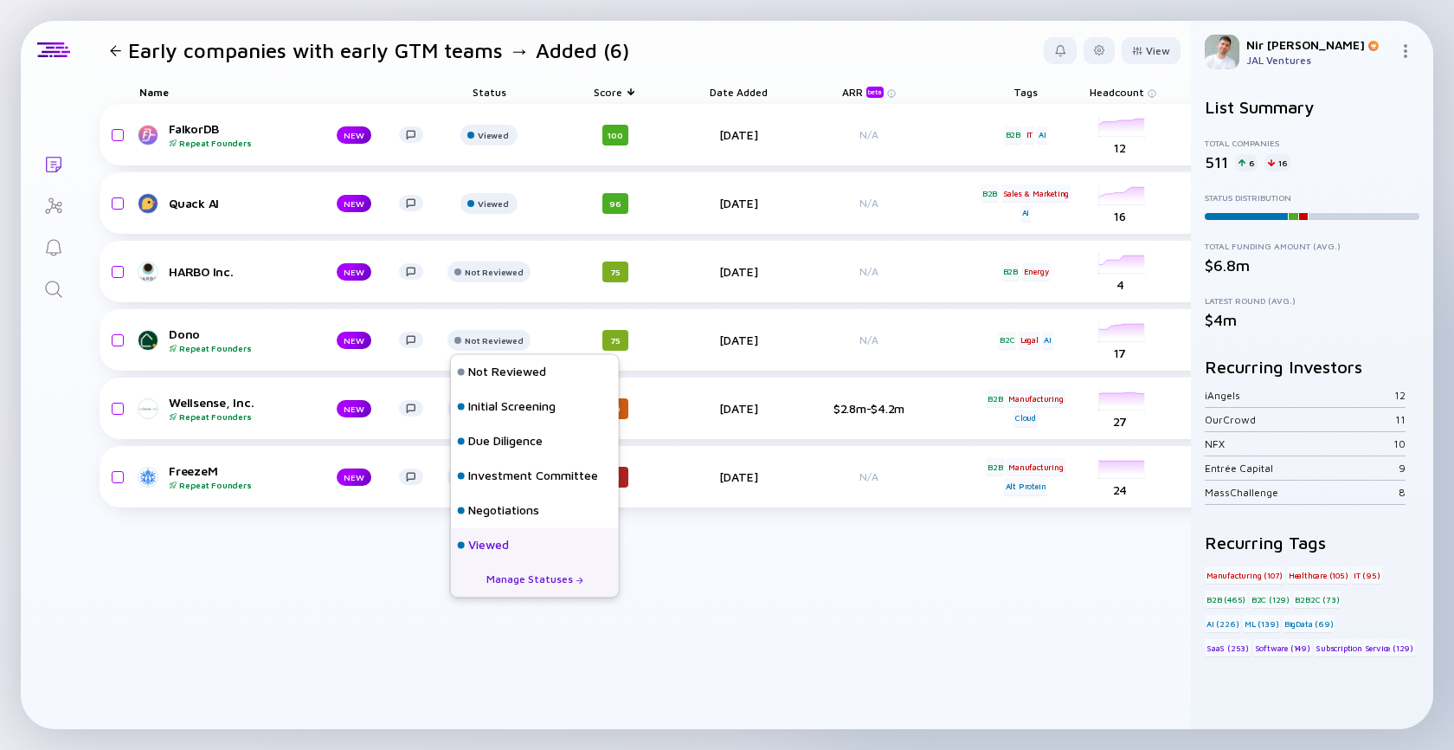
click at [462, 545] on div at bounding box center [461, 544] width 7 height 7
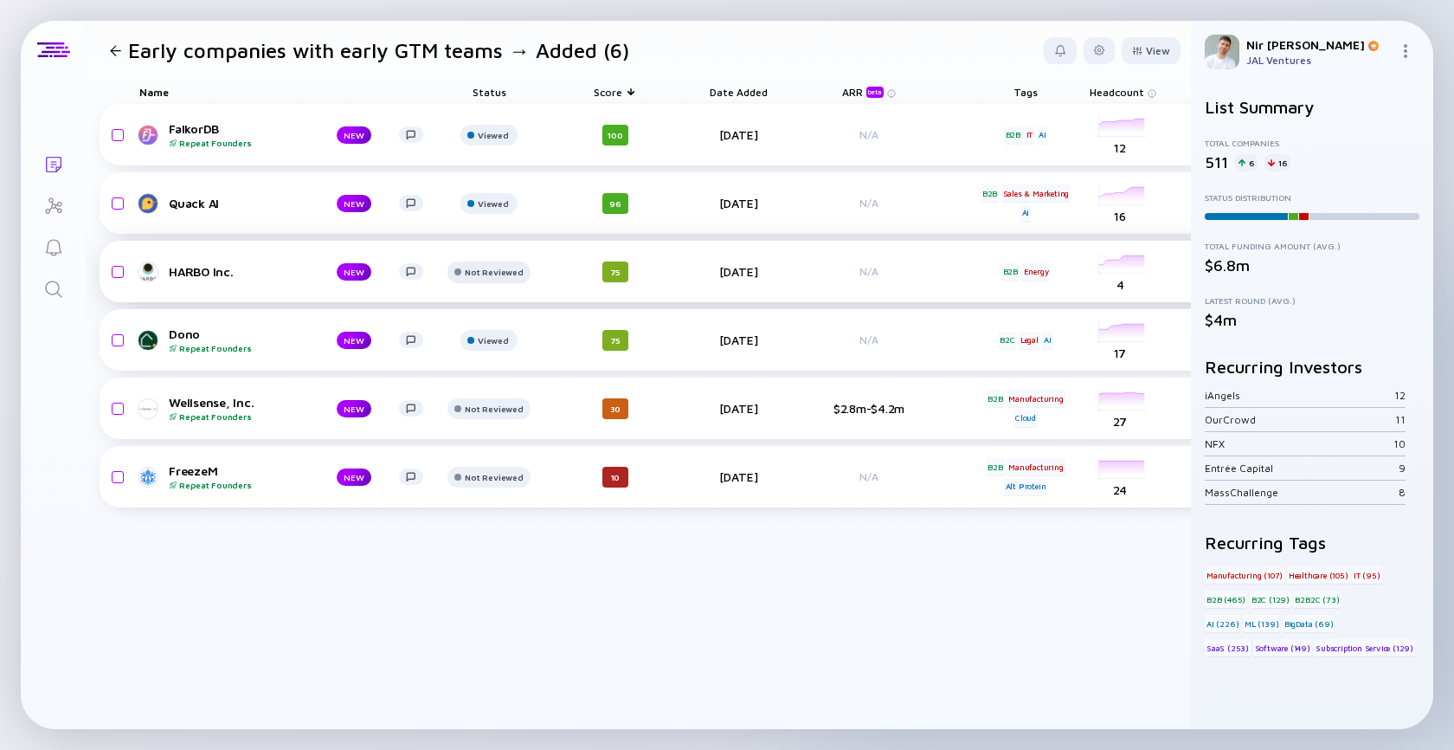
click at [471, 278] on div at bounding box center [488, 278] width 82 height 35
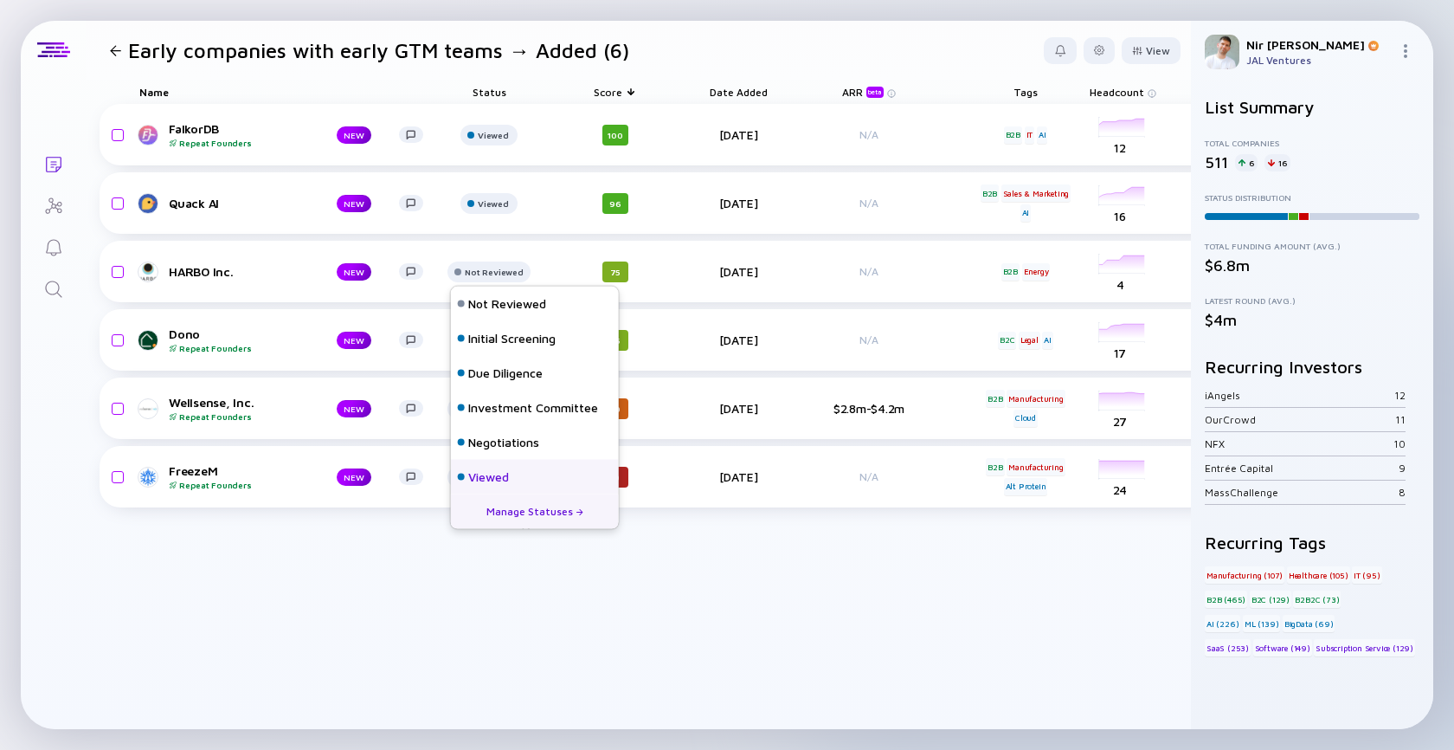
click at [510, 470] on div "Viewed" at bounding box center [535, 477] width 168 height 35
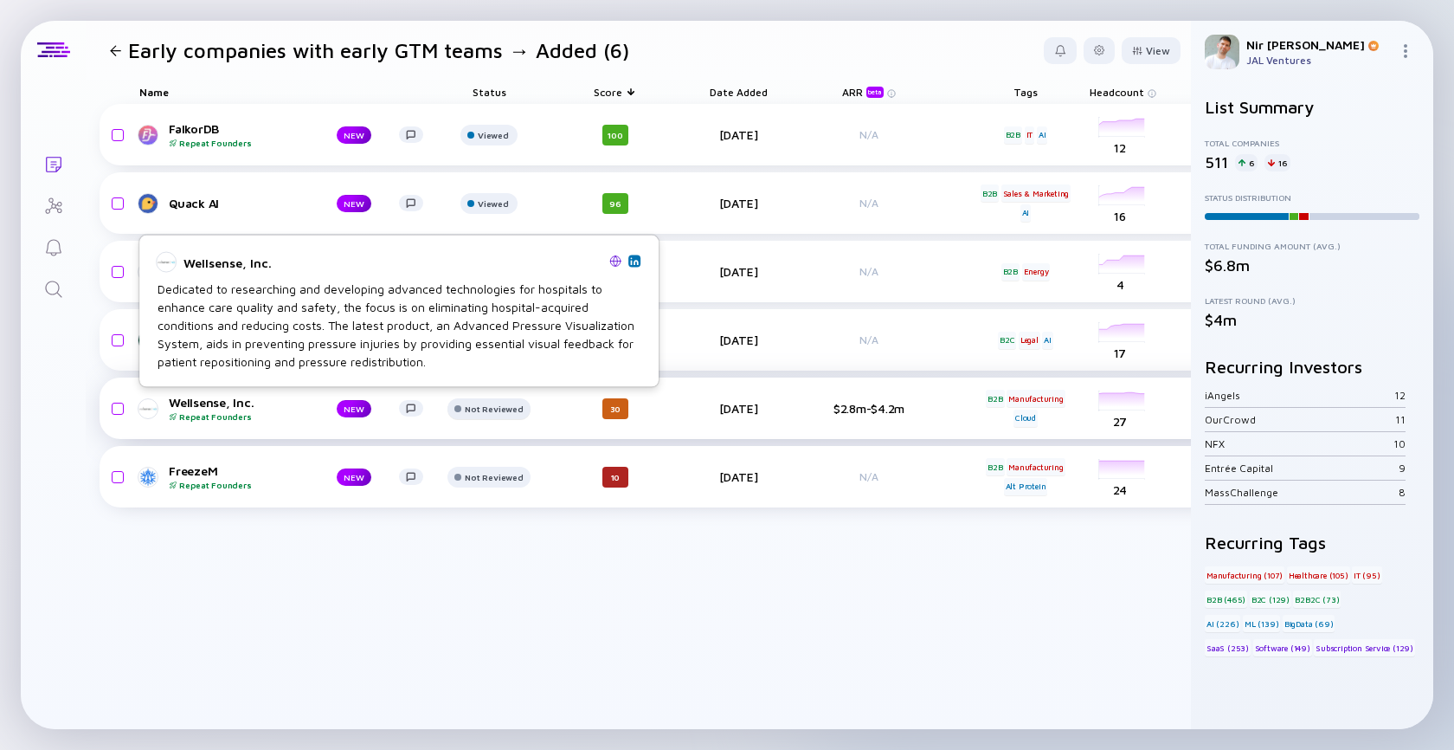
click at [482, 406] on div "Not Reviewed" at bounding box center [494, 408] width 58 height 10
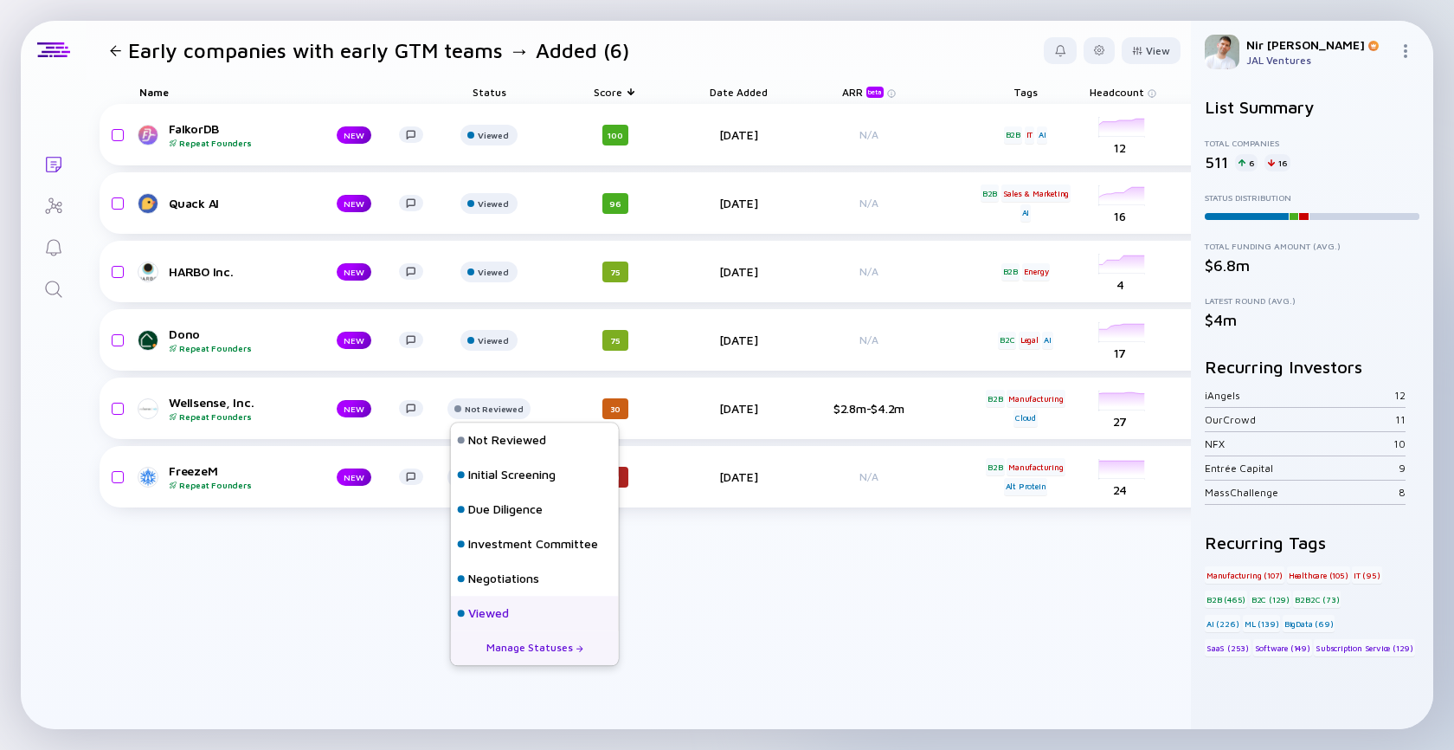
click at [461, 609] on div at bounding box center [461, 612] width 7 height 7
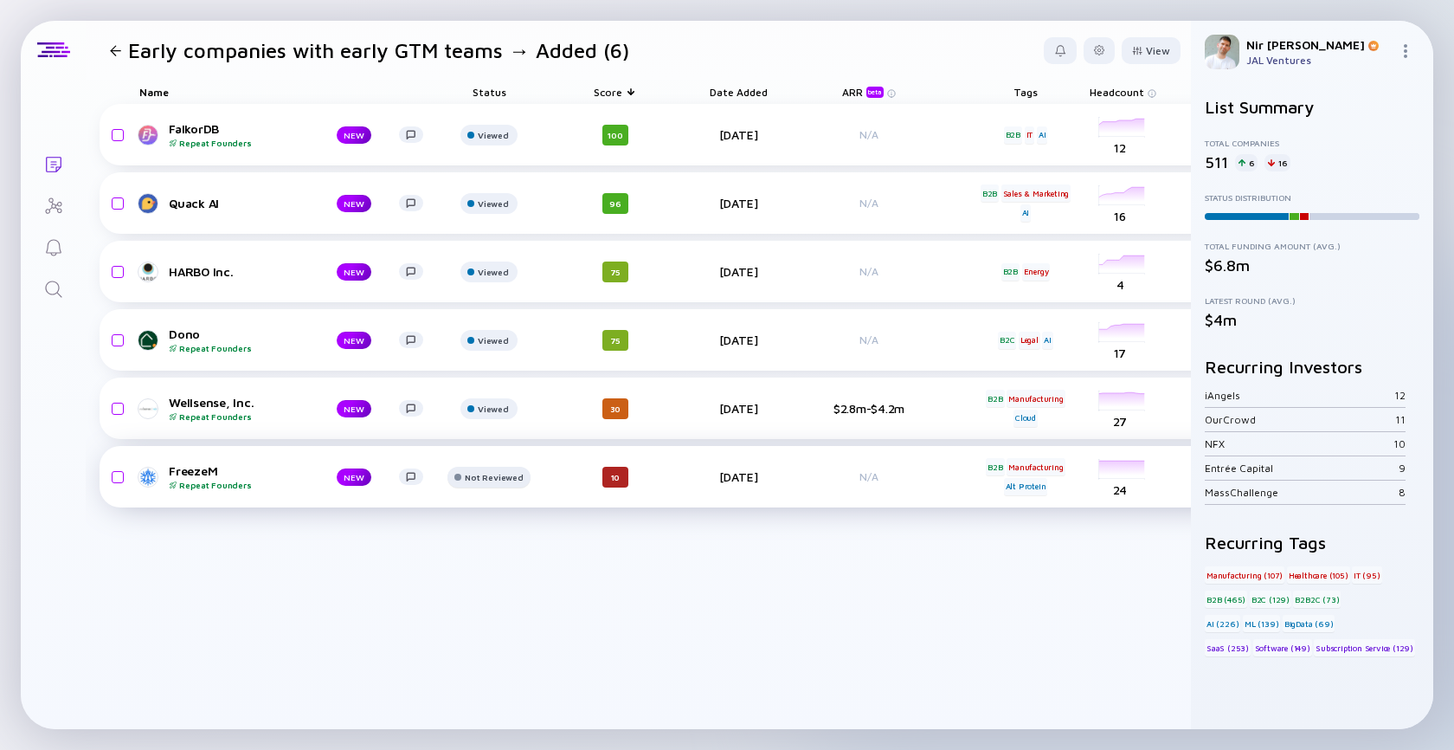
click at [461, 474] on div at bounding box center [457, 476] width 7 height 7
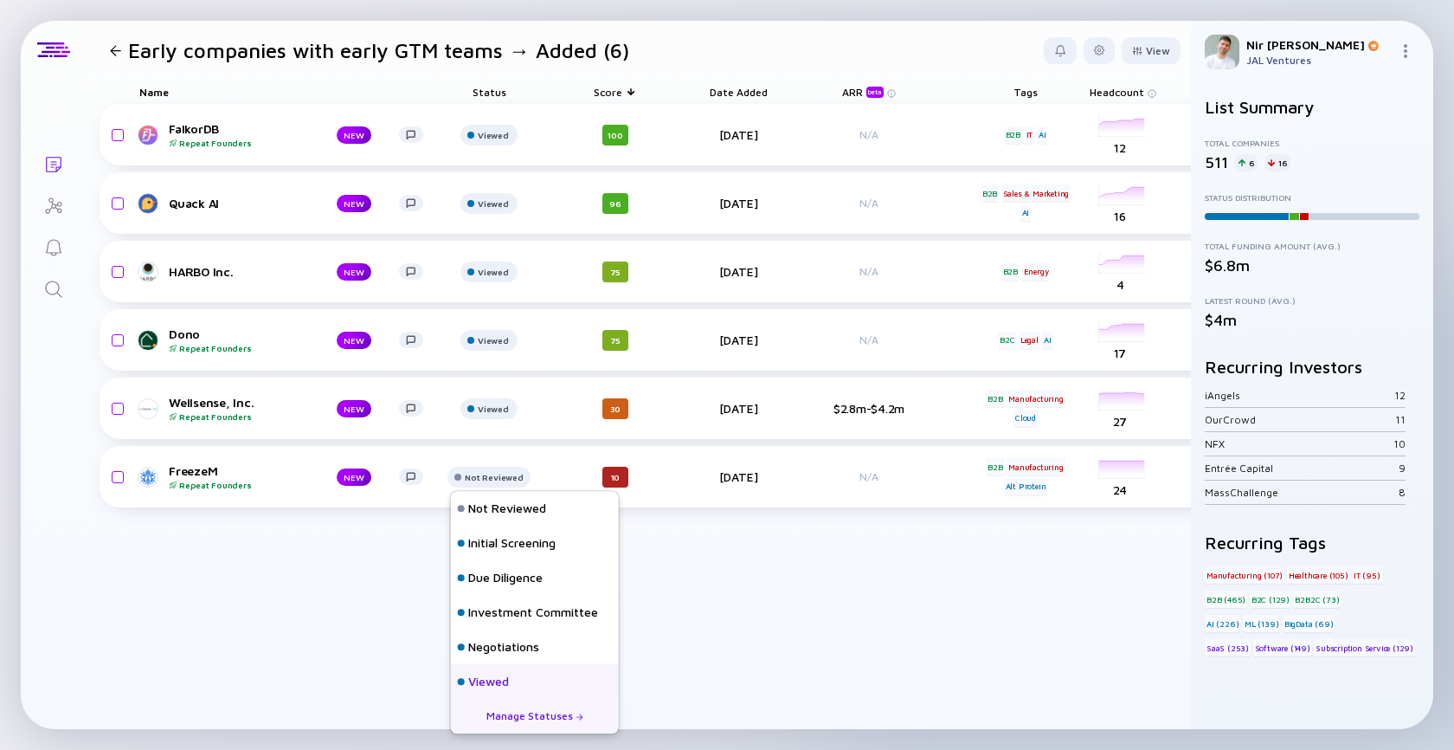
click at [473, 682] on div "Viewed" at bounding box center [488, 680] width 41 height 17
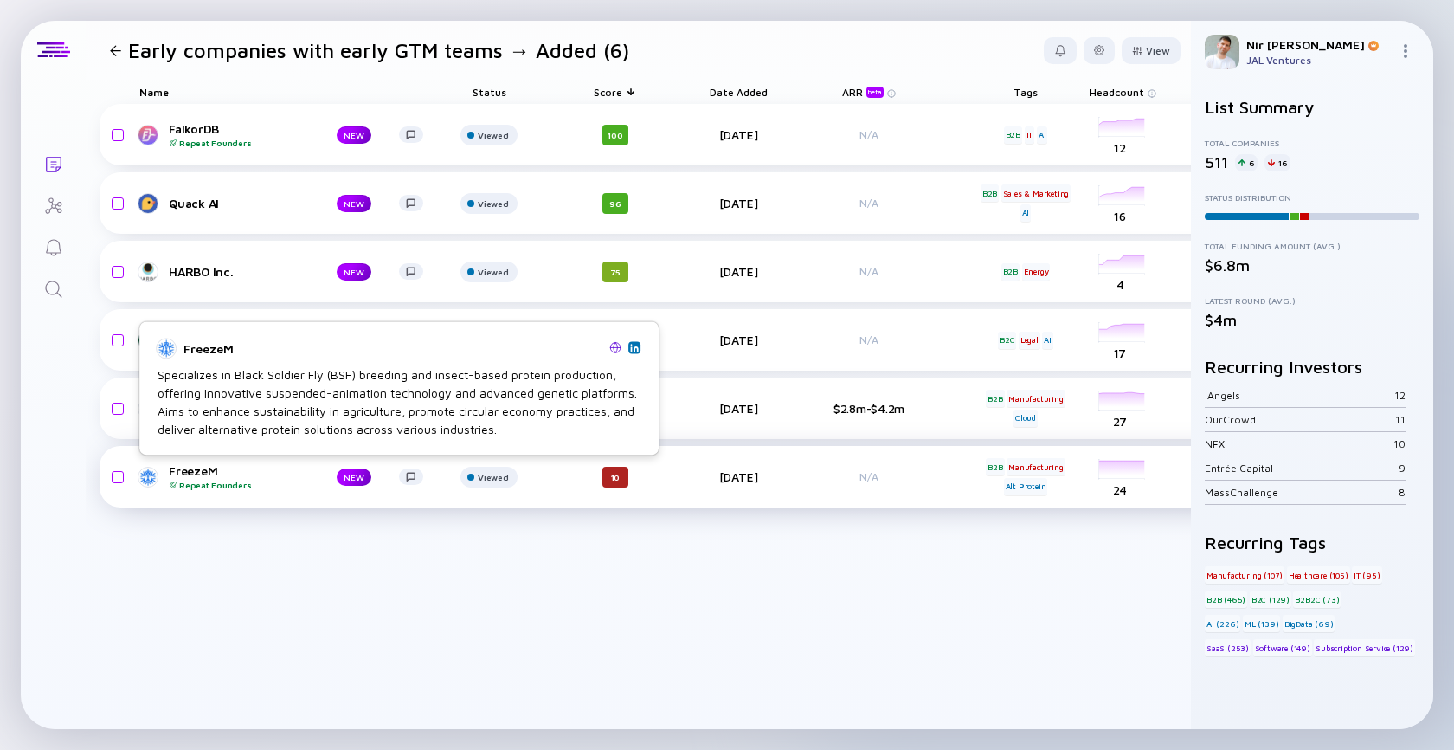
click at [260, 478] on div "FreezeM Repeat Founders" at bounding box center [239, 476] width 140 height 27
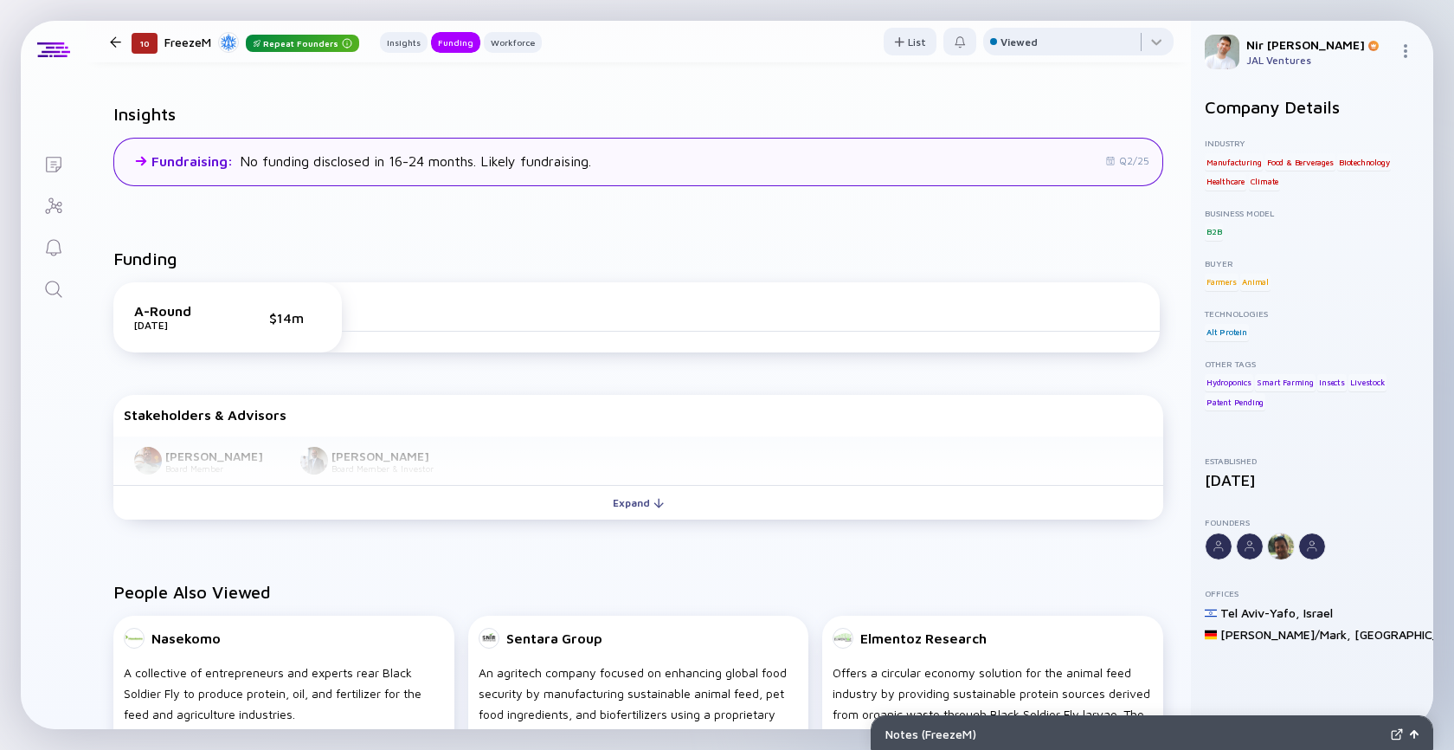
scroll to position [433, 0]
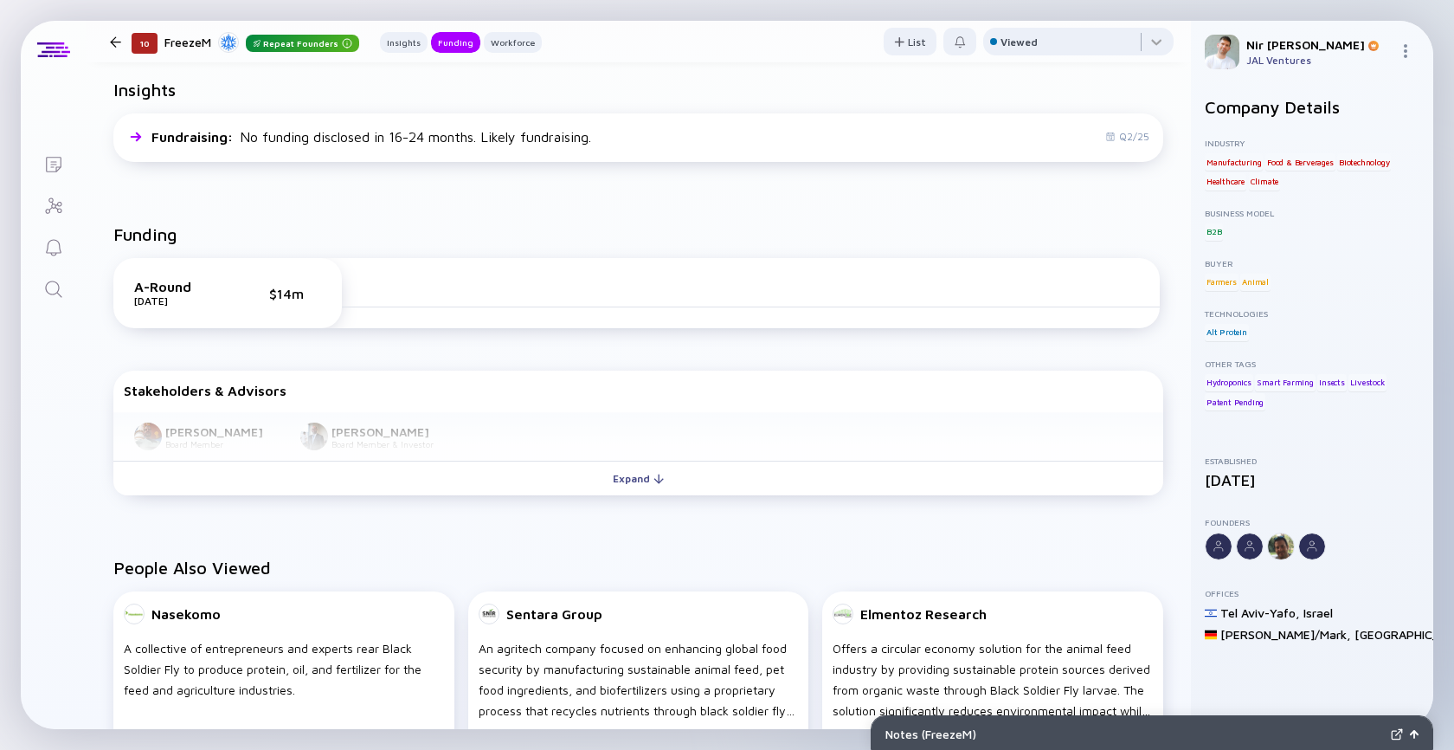
click at [653, 461] on div "Itzik Shachar Board Member Danny Neeman Board Member & Investor" at bounding box center [638, 436] width 1050 height 49
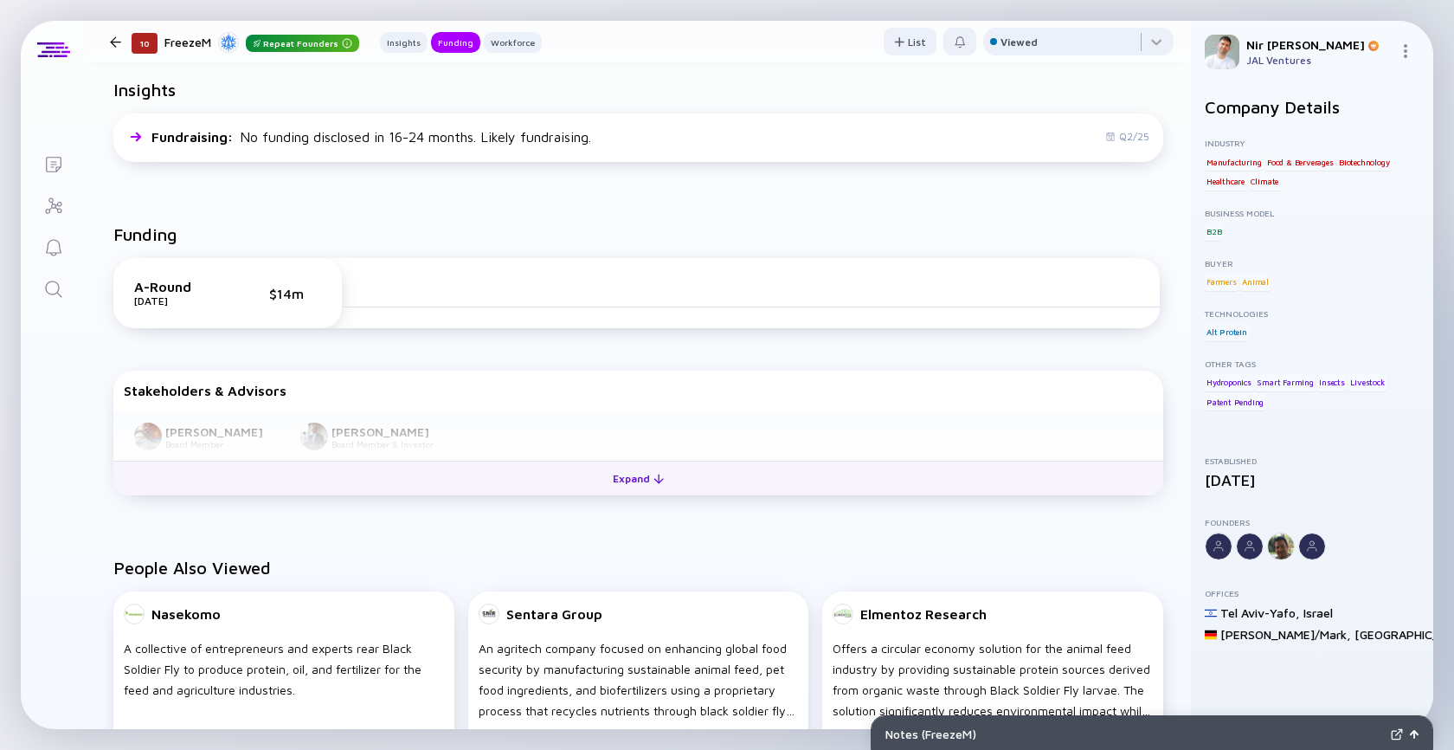
click at [652, 475] on div "Expand" at bounding box center [638, 478] width 72 height 27
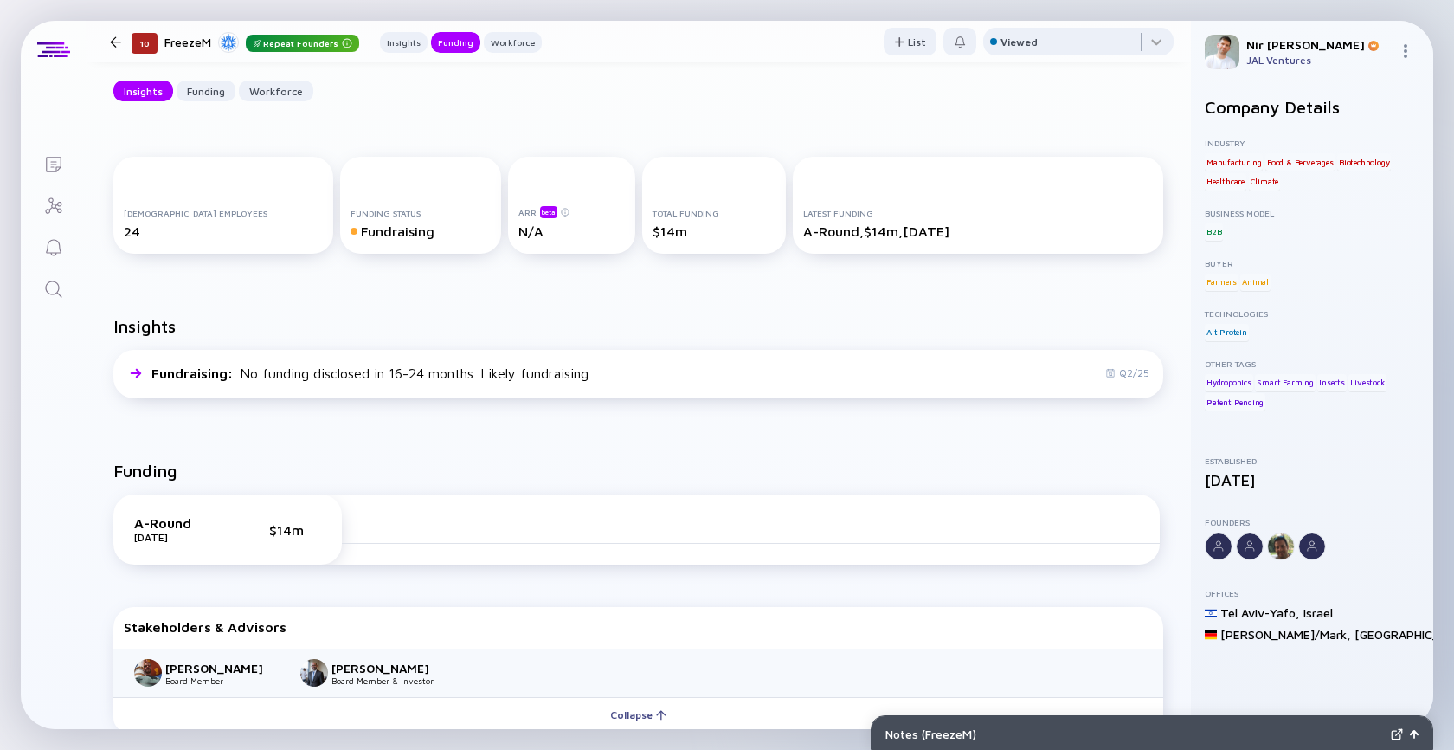
scroll to position [138, 0]
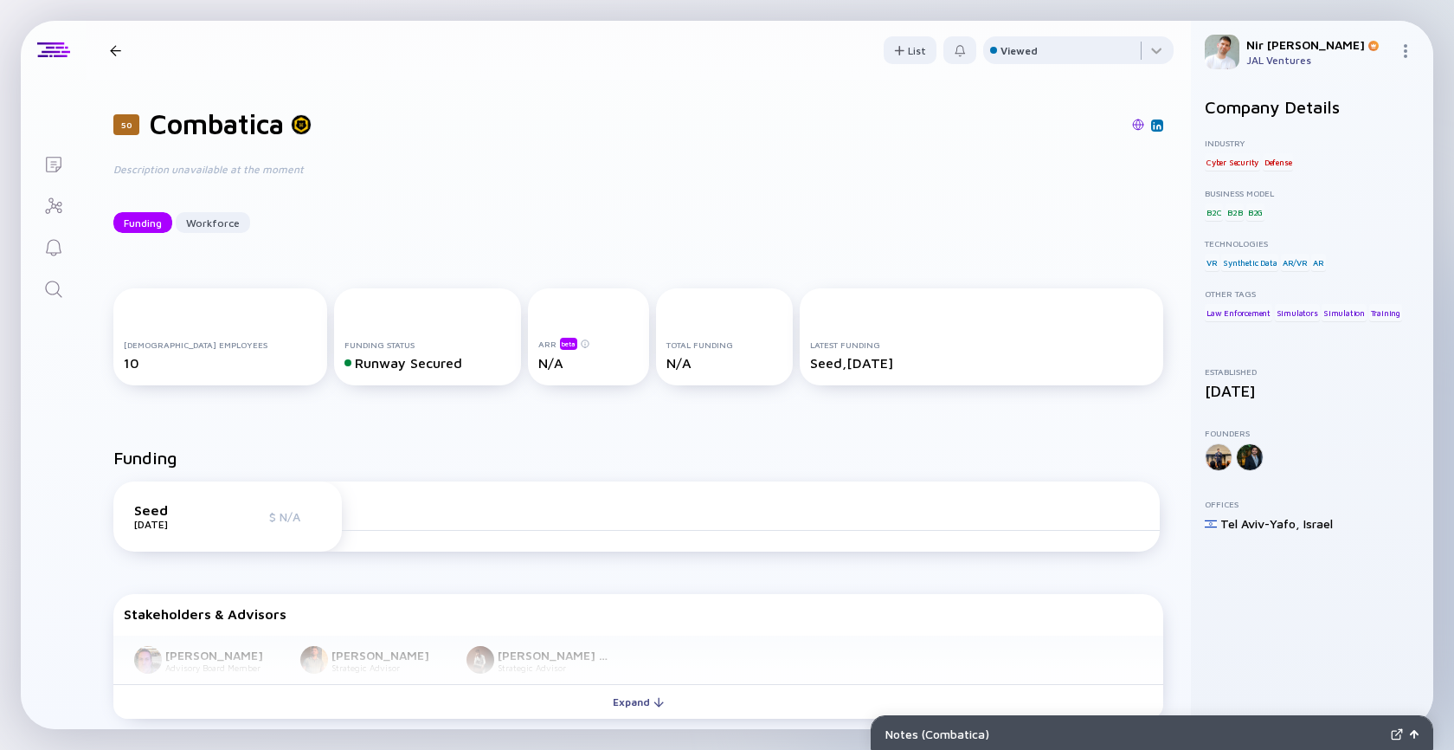
click at [48, 291] on icon "Search" at bounding box center [53, 289] width 21 height 21
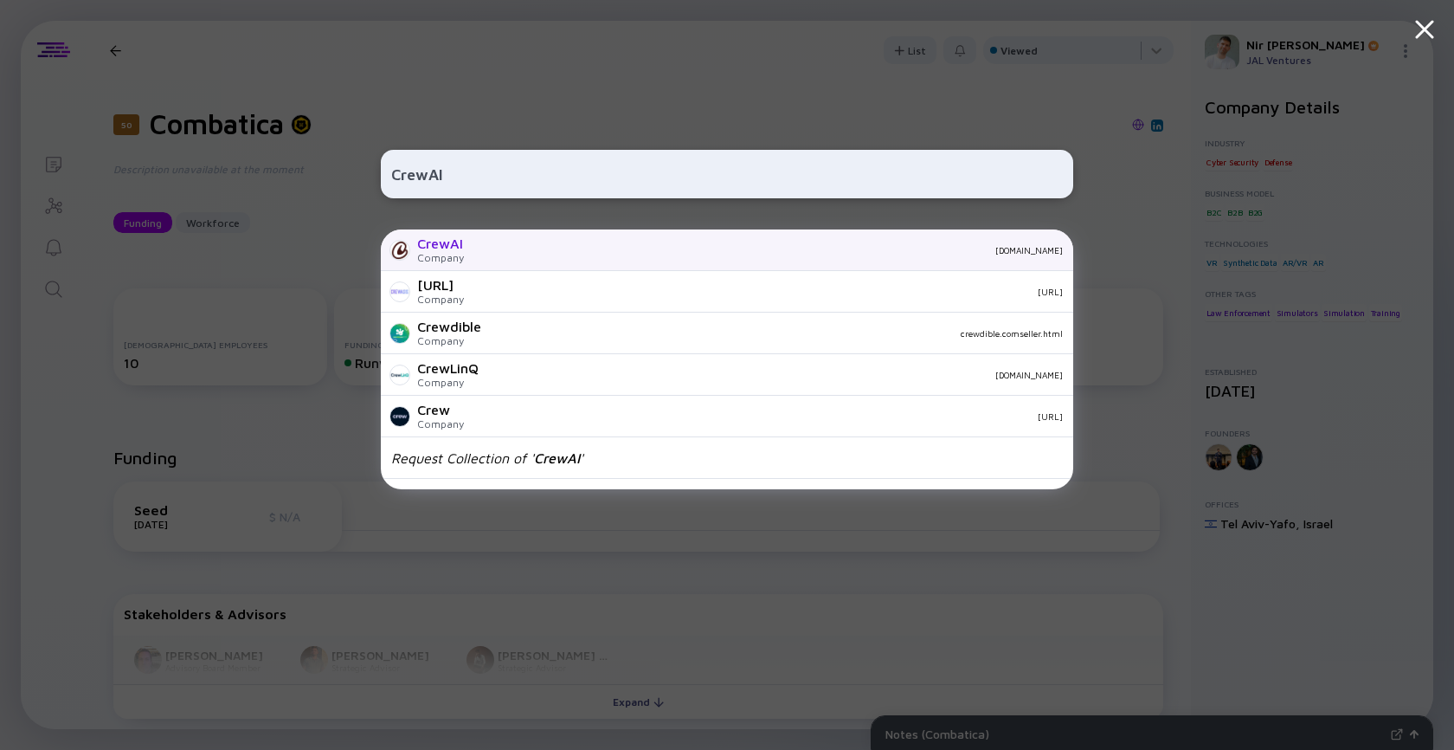
type input "CrewAI"
click at [454, 254] on div "Company" at bounding box center [440, 257] width 47 height 13
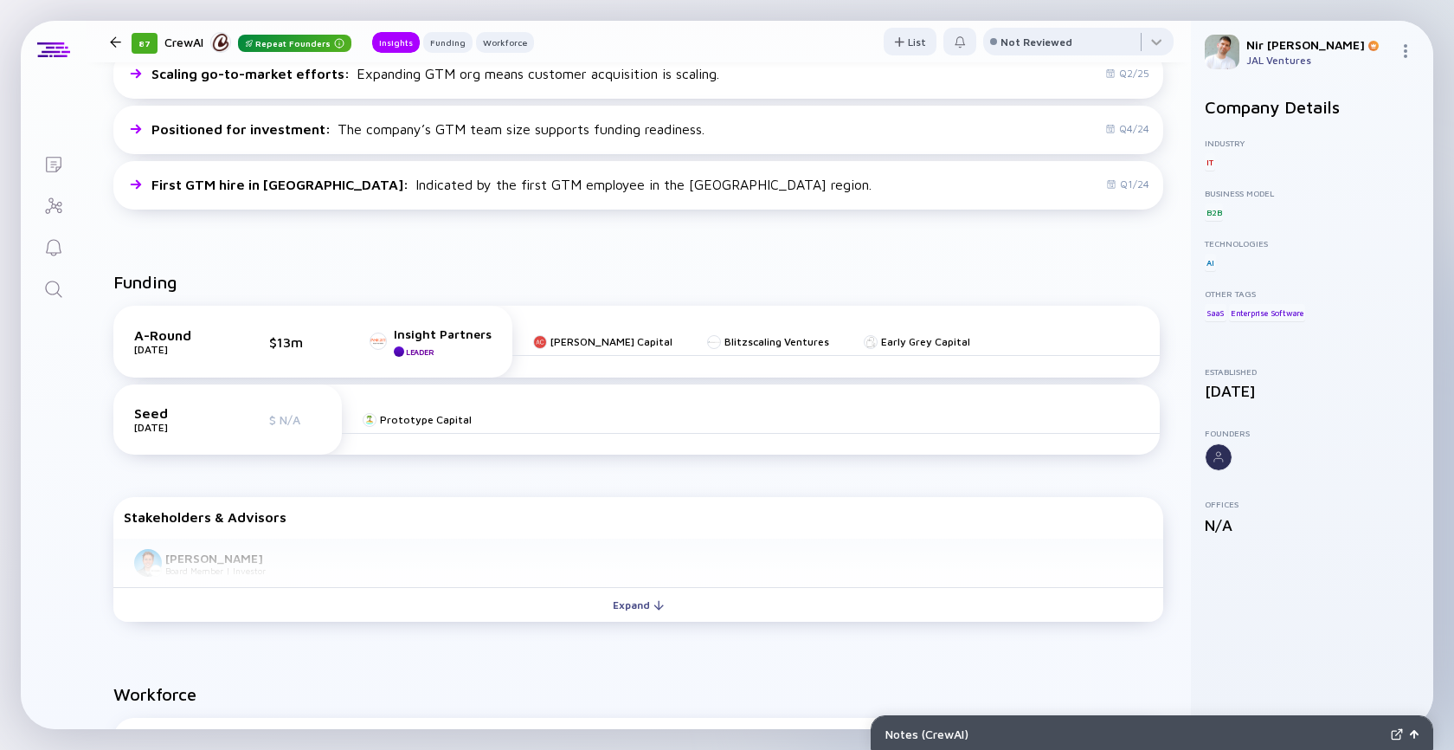
scroll to position [322, 0]
